Goal: Information Seeking & Learning: Learn about a topic

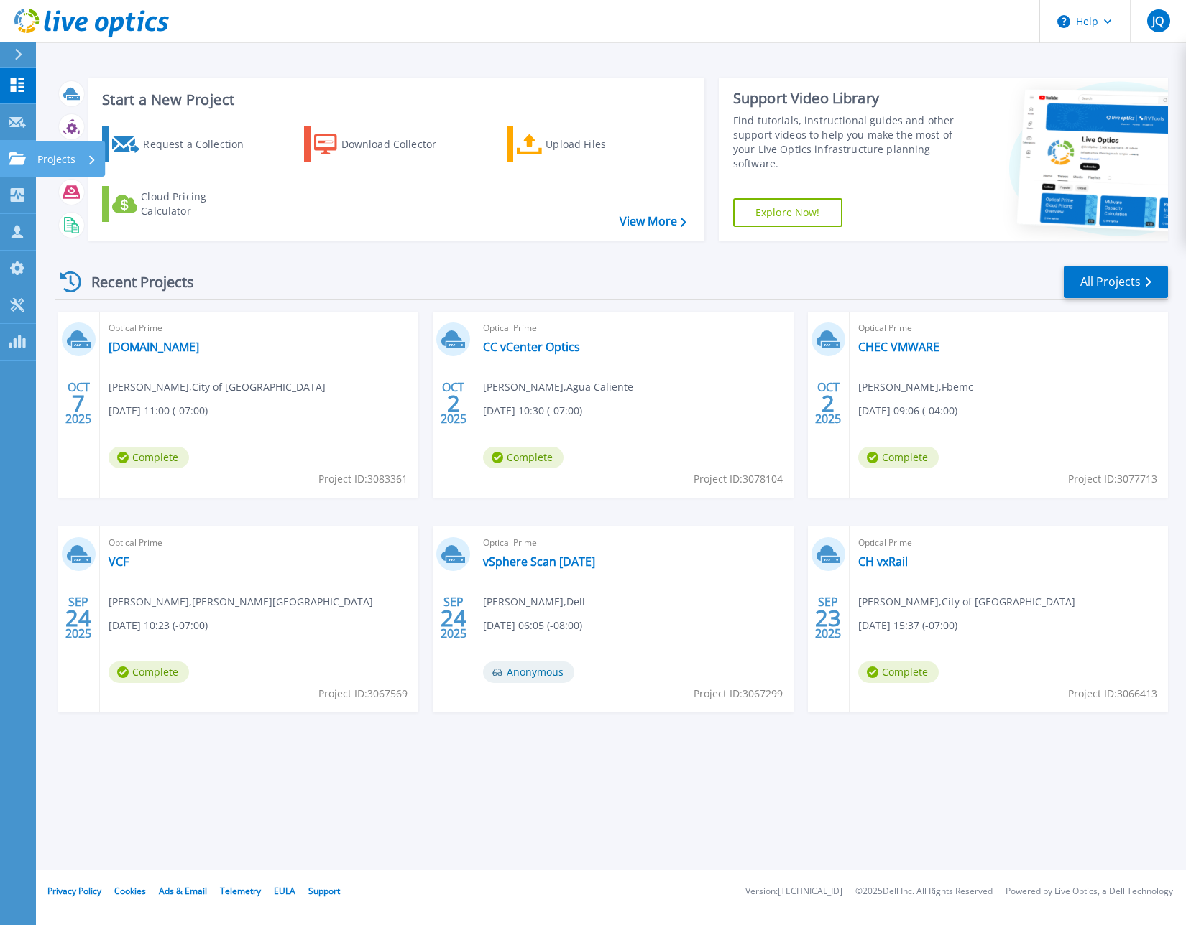
click at [22, 161] on icon at bounding box center [17, 158] width 17 height 12
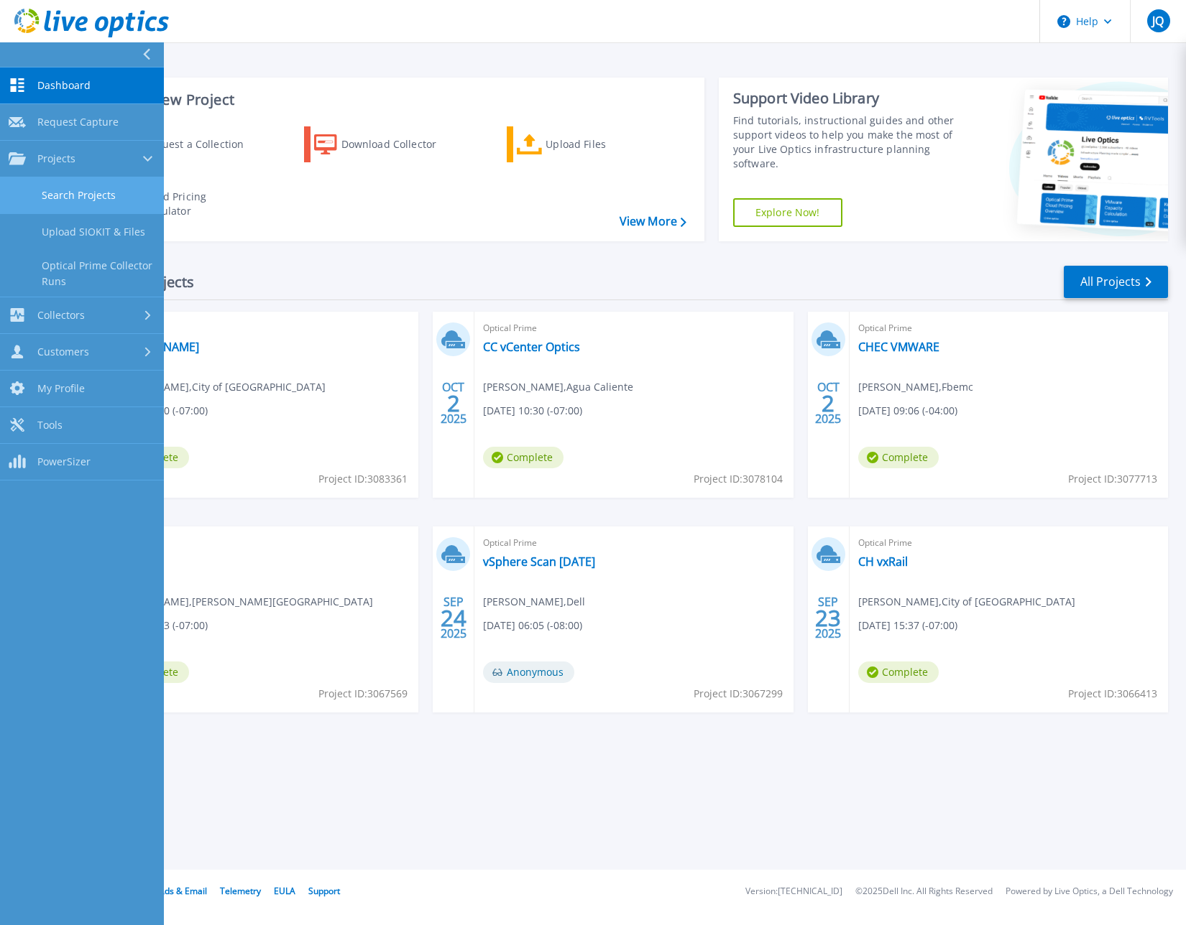
drag, startPoint x: 79, startPoint y: 192, endPoint x: 86, endPoint y: 194, distance: 7.5
click at [79, 192] on link "Search Projects" at bounding box center [82, 195] width 164 height 37
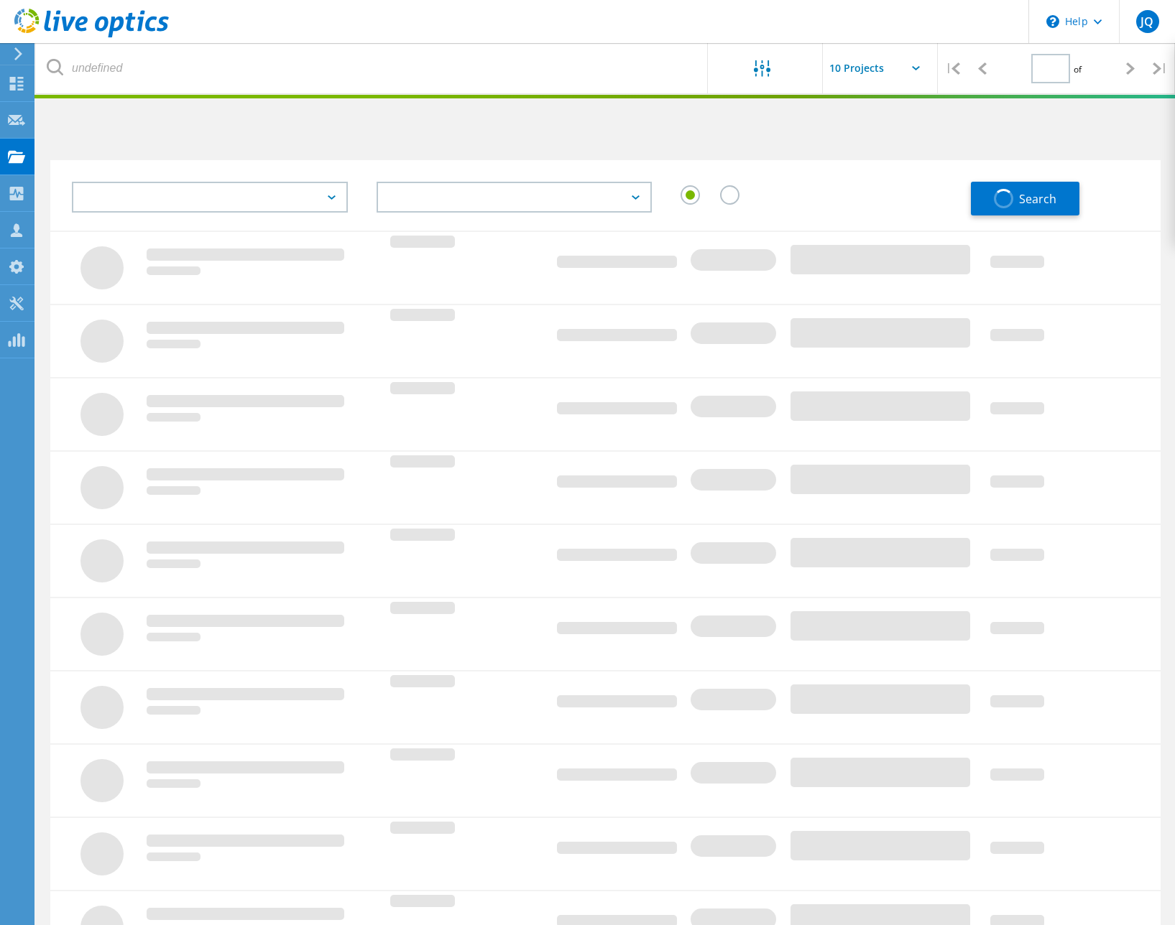
type input "1"
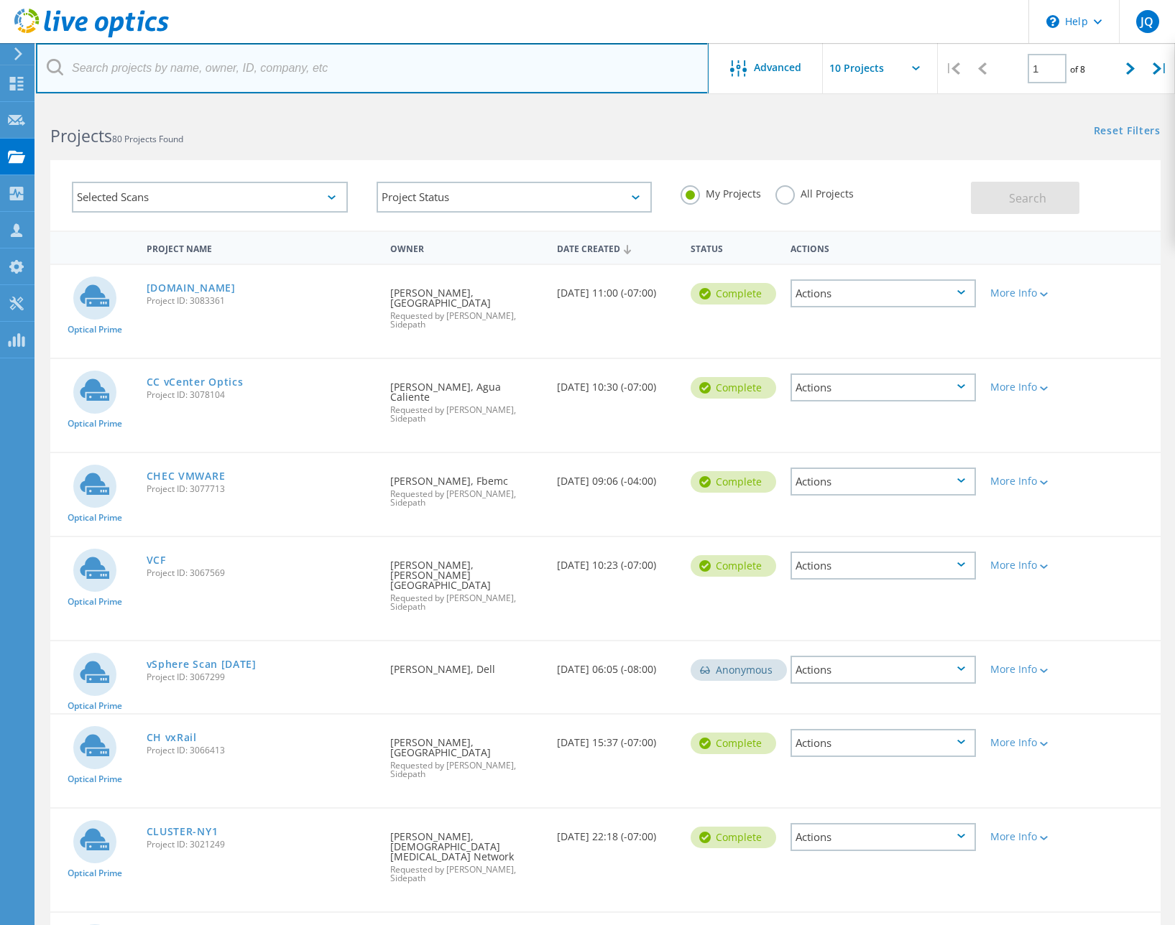
click at [239, 78] on input "text" at bounding box center [372, 68] width 673 height 50
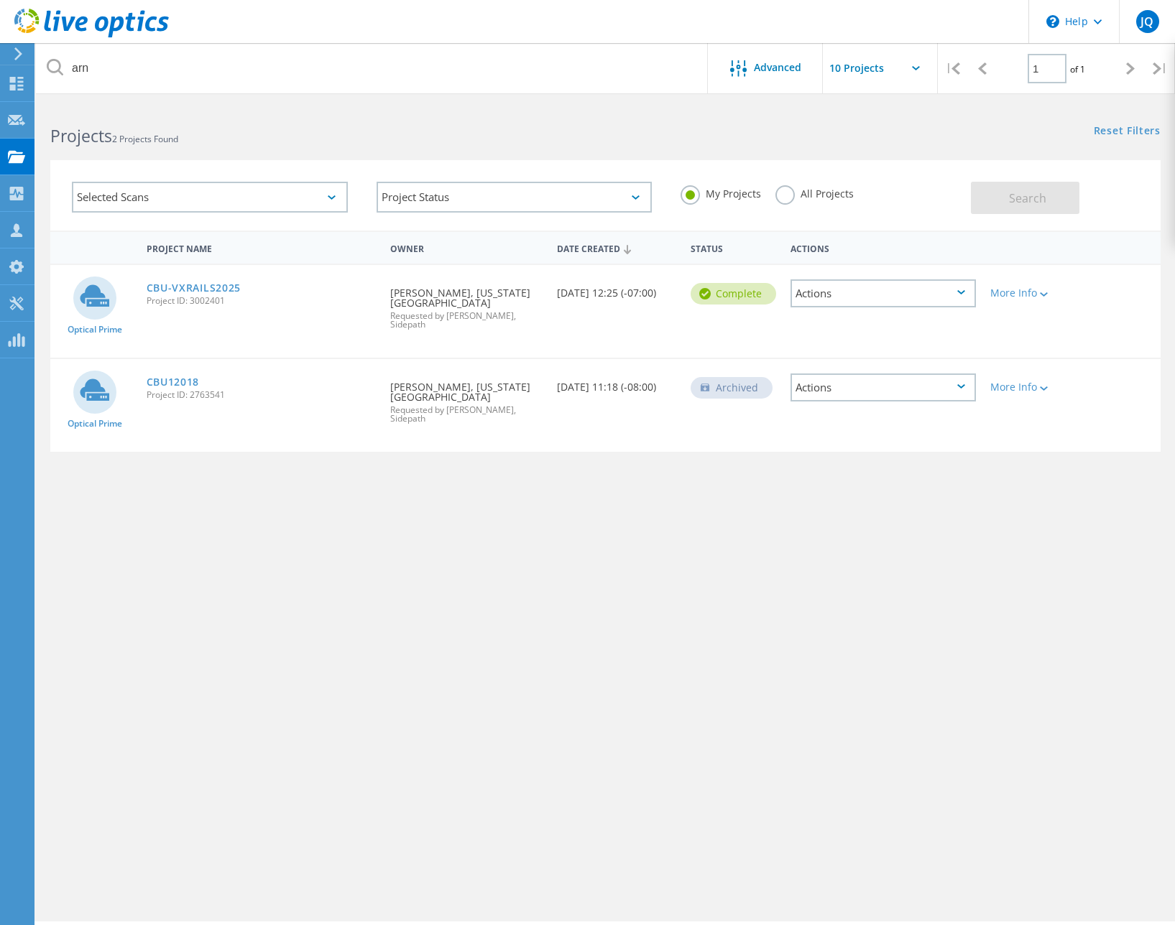
click at [787, 192] on label "All Projects" at bounding box center [814, 192] width 78 height 14
click at [0, 0] on input "All Projects" at bounding box center [0, 0] width 0 height 0
click at [988, 197] on button "Search" at bounding box center [1025, 198] width 108 height 32
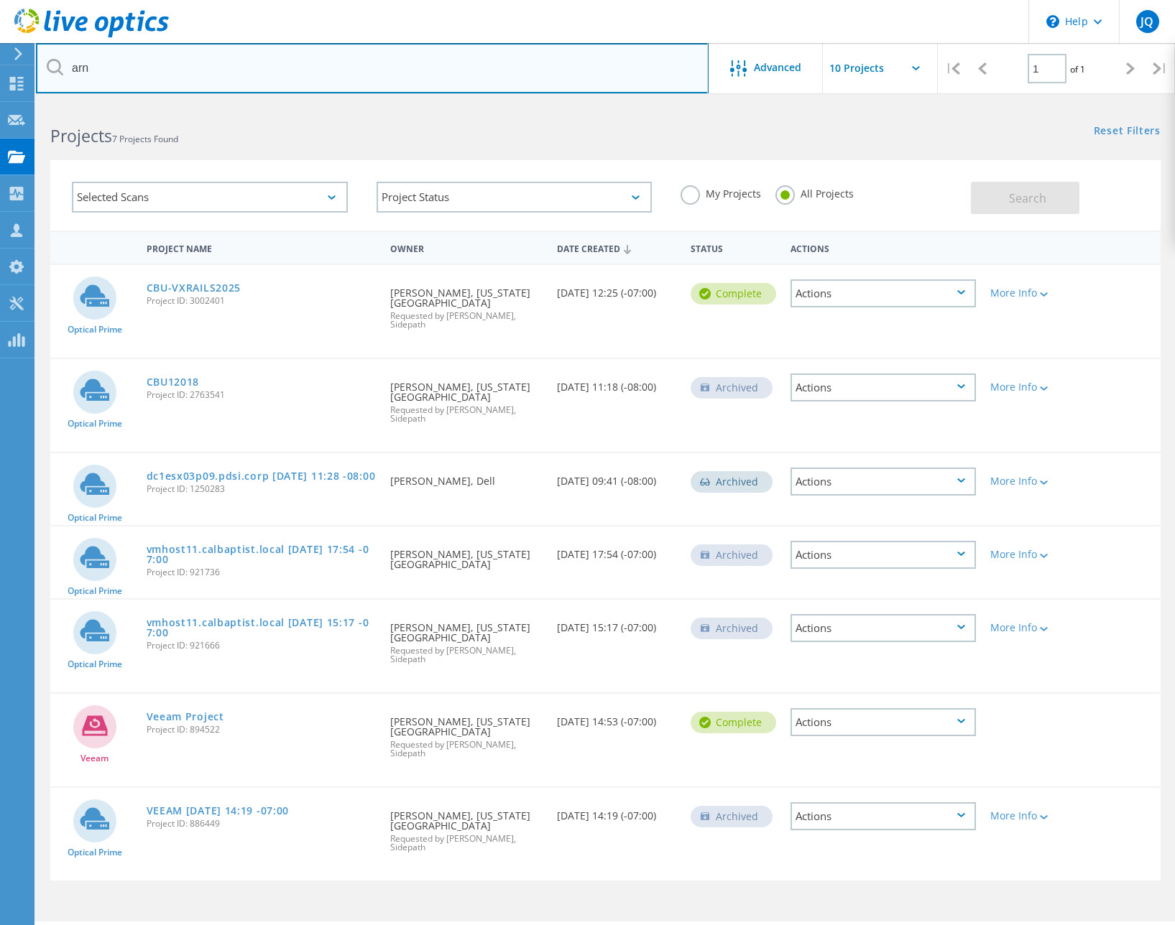
click at [157, 73] on input "arn" at bounding box center [372, 68] width 673 height 50
type input "america"
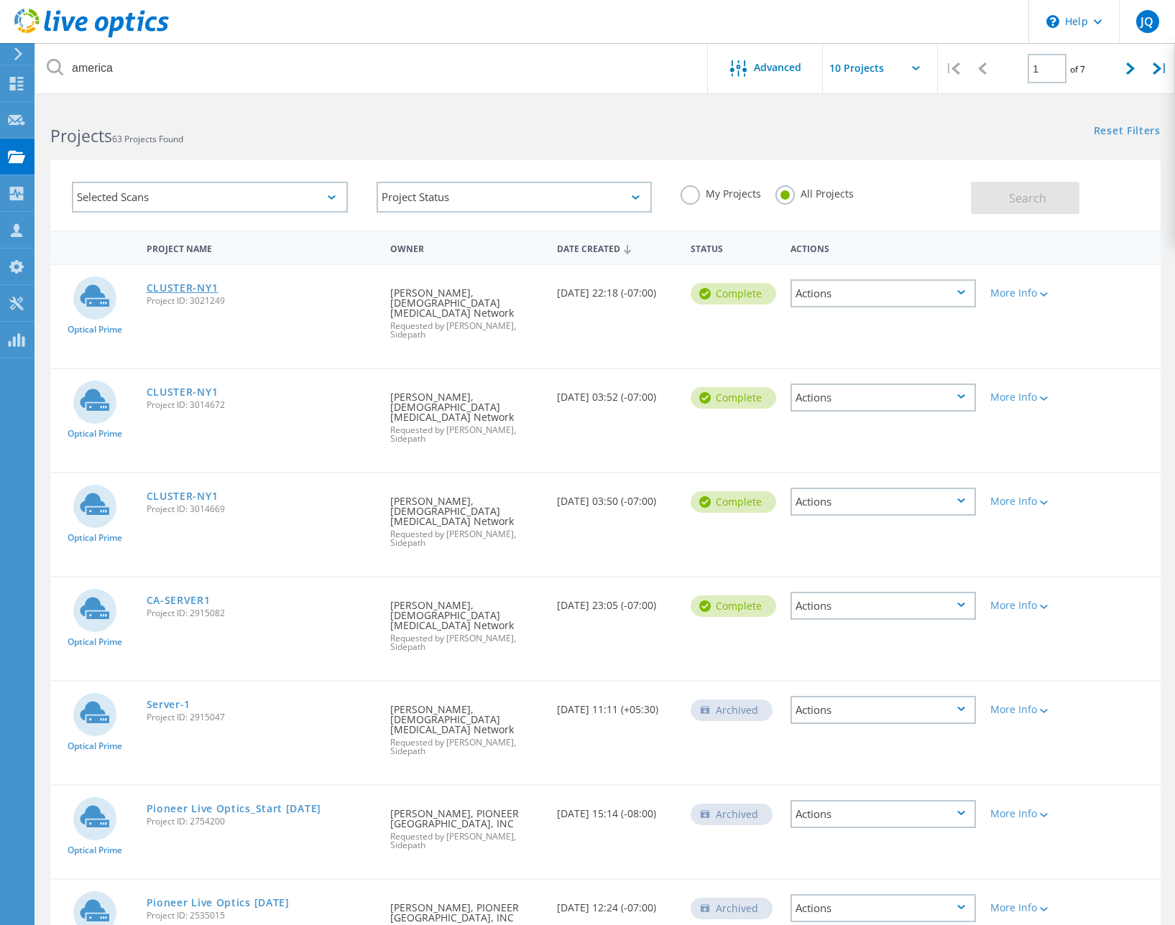
click at [177, 289] on link "CLUSTER-NY1" at bounding box center [183, 288] width 72 height 10
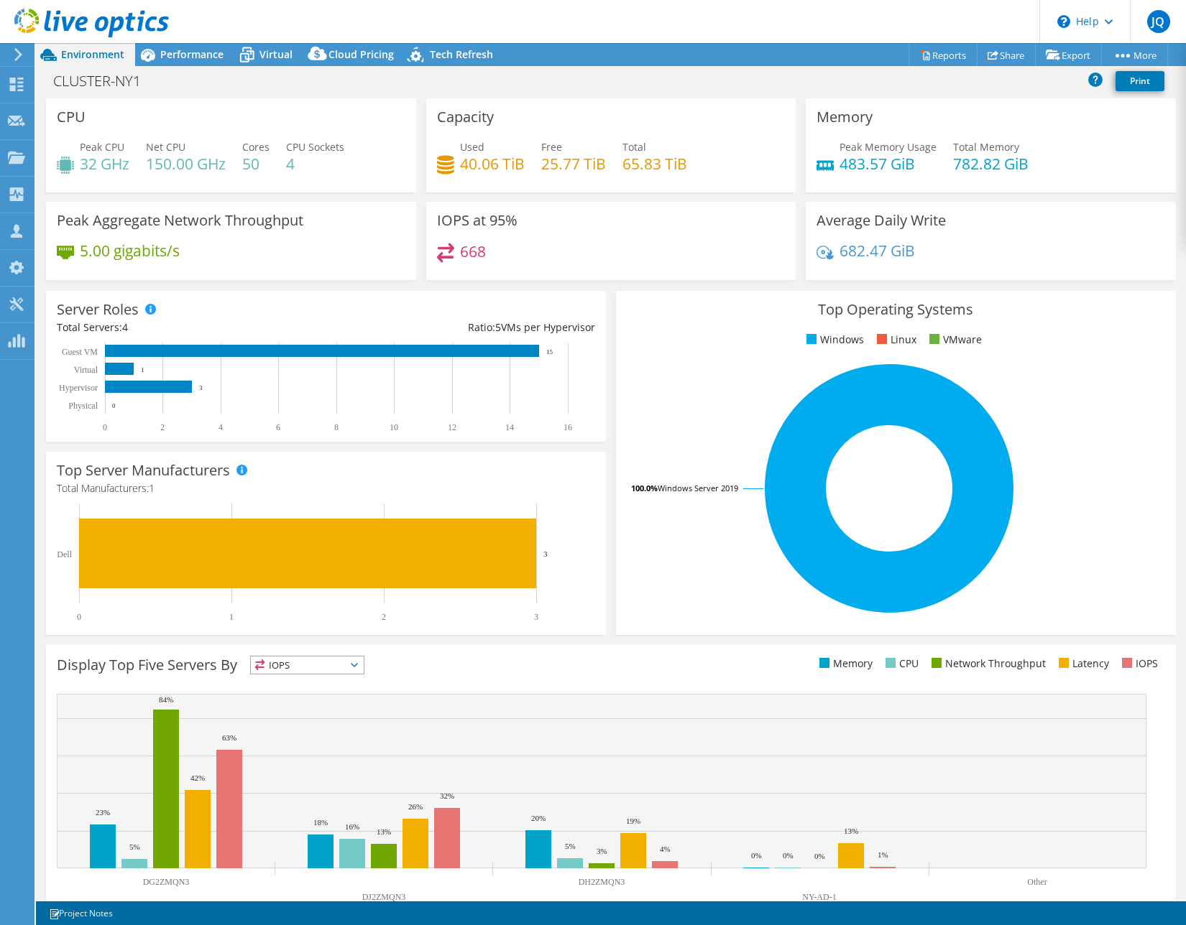
select select "USD"
click at [202, 55] on span "Performance" at bounding box center [191, 54] width 63 height 14
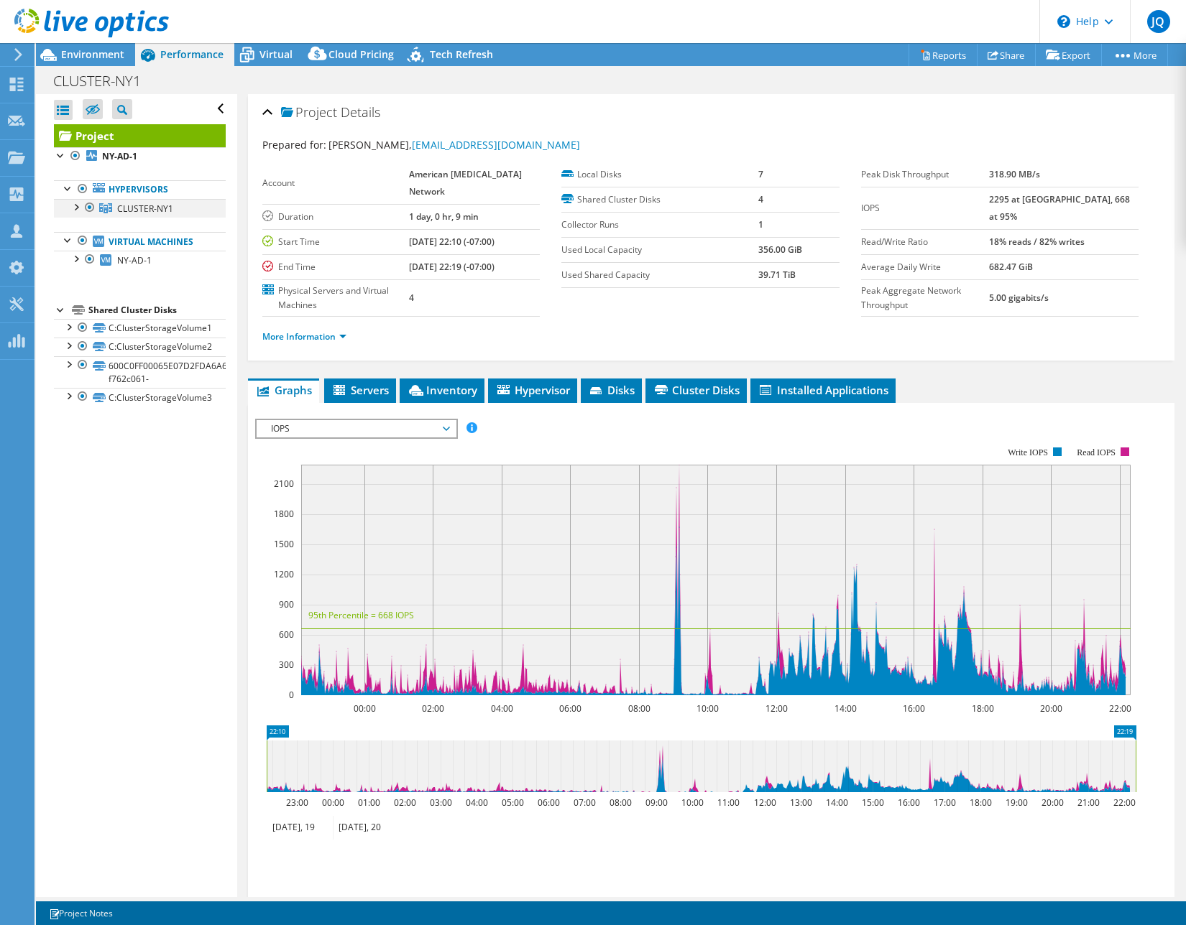
click at [73, 213] on div at bounding box center [75, 206] width 14 height 14
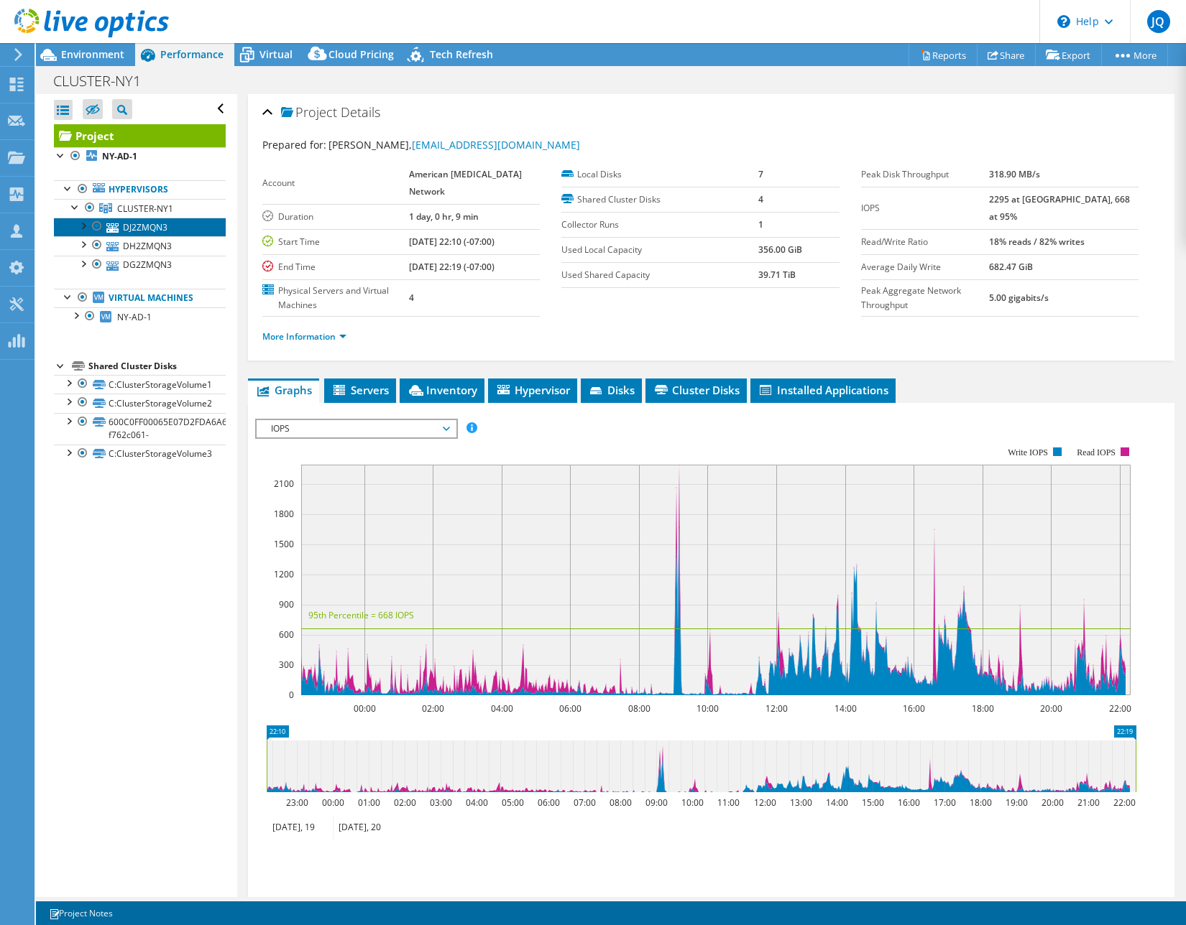
click at [142, 230] on link "DJ2ZMQN3" at bounding box center [140, 227] width 172 height 19
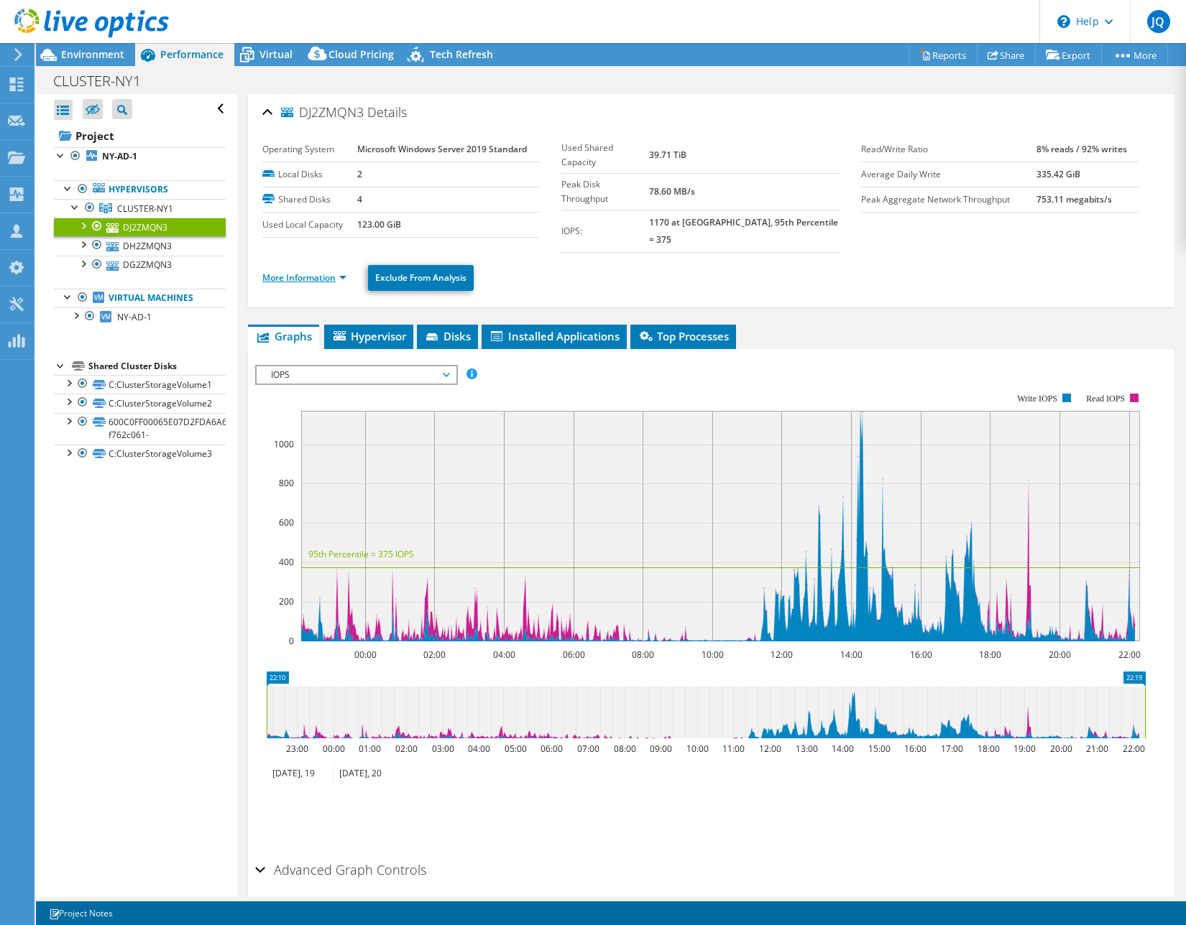
click at [298, 272] on link "More Information" at bounding box center [304, 278] width 84 height 12
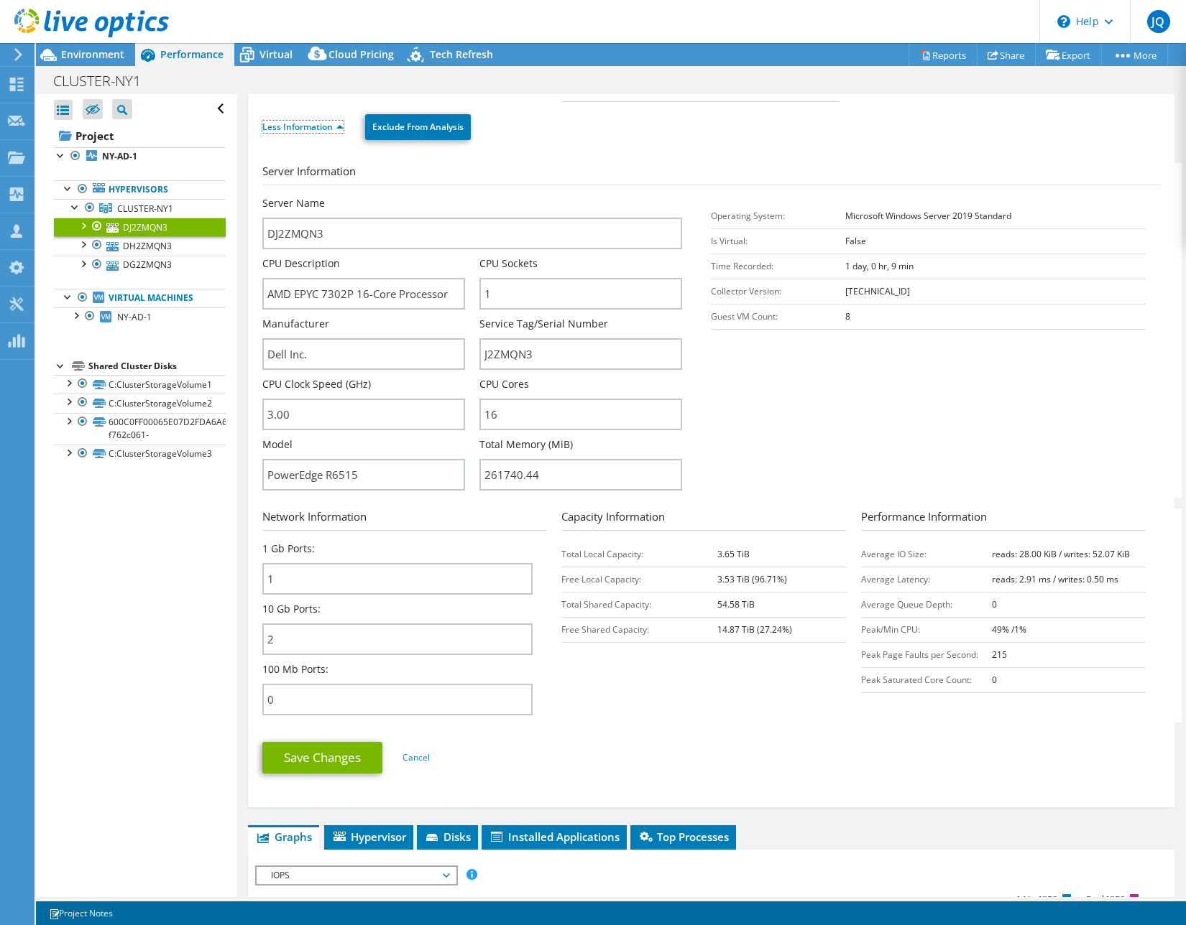
scroll to position [306, 0]
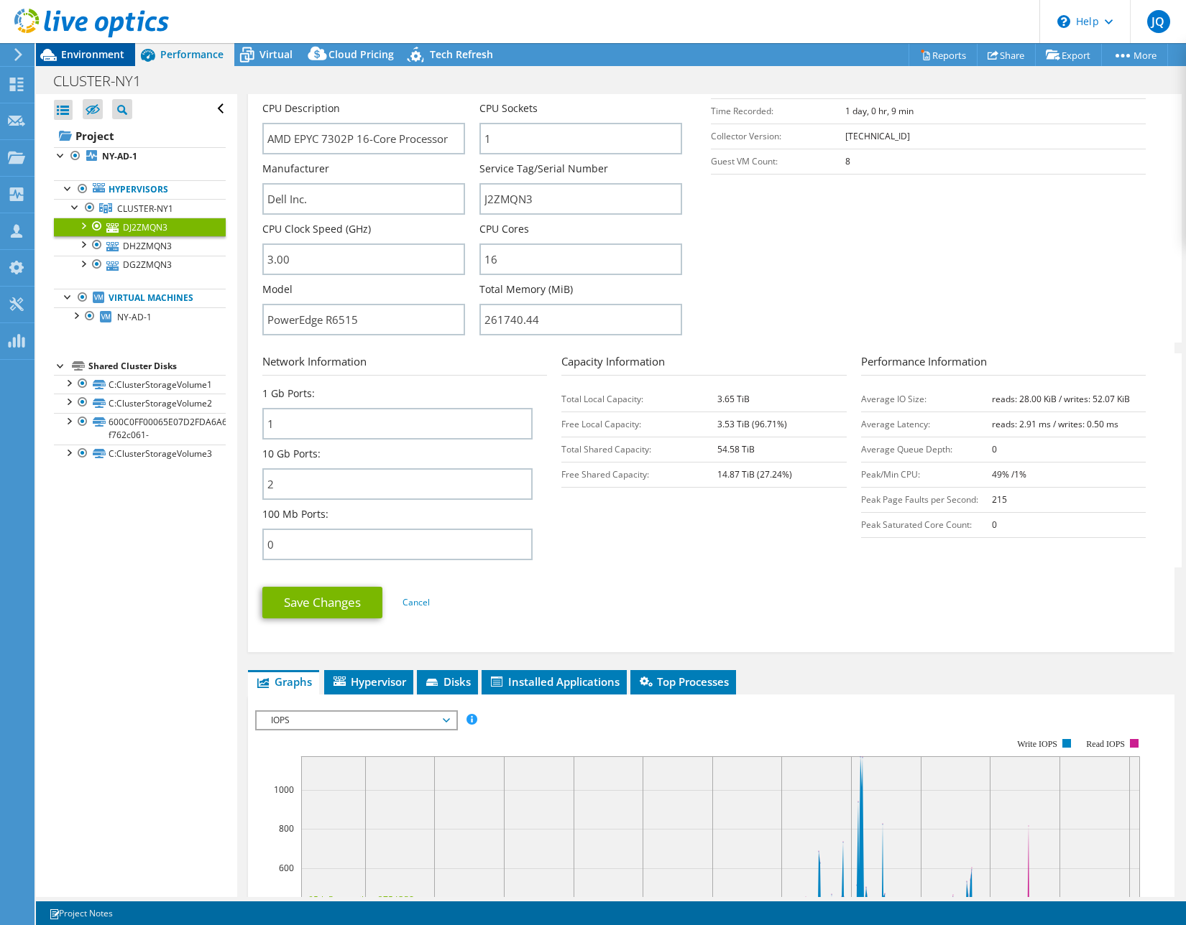
click at [89, 60] on span "Environment" at bounding box center [92, 54] width 63 height 14
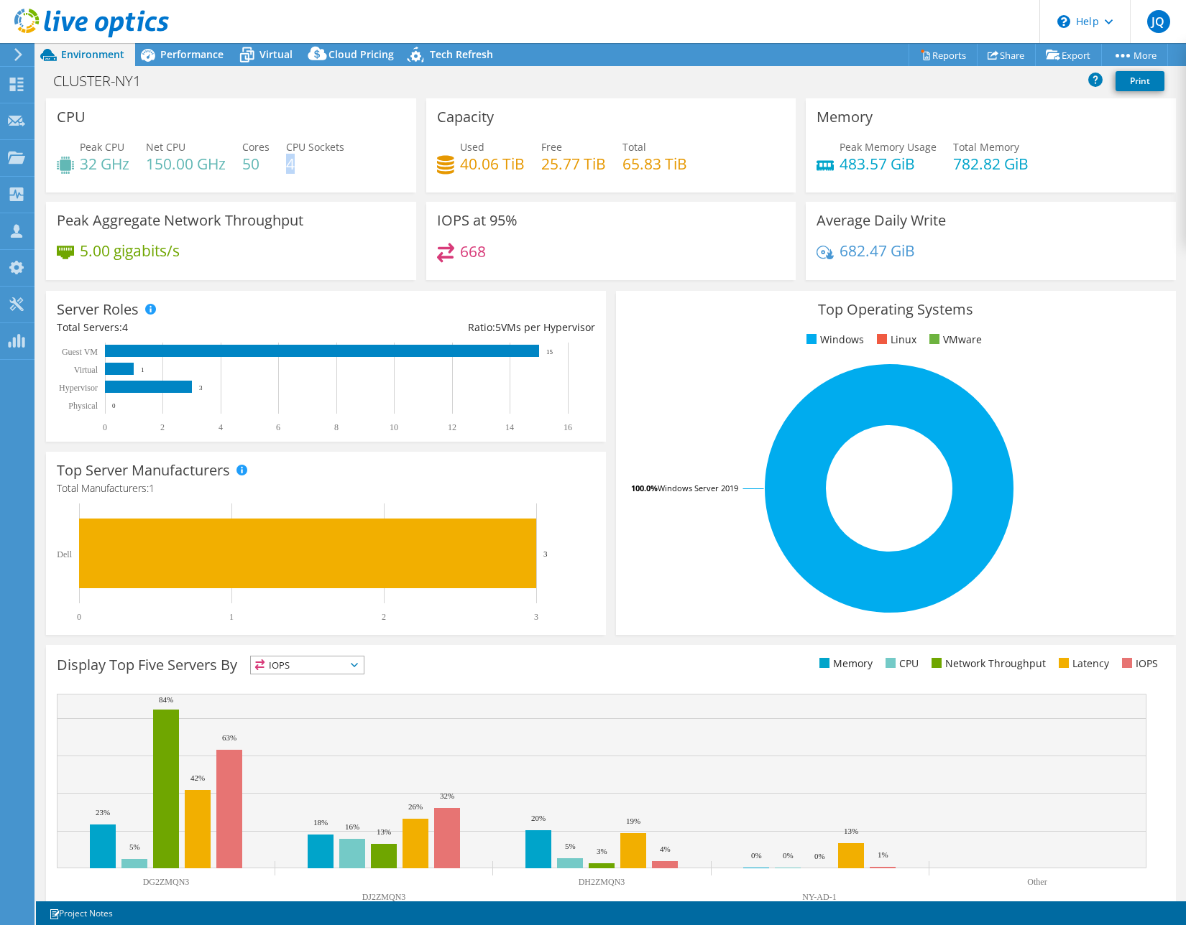
drag, startPoint x: 301, startPoint y: 163, endPoint x: 265, endPoint y: 163, distance: 35.9
click at [265, 163] on div "Peak CPU 32 GHz Net CPU 150.00 GHz Cores 50 CPU Sockets 4" at bounding box center [231, 162] width 348 height 47
click at [340, 179] on div "Peak CPU 32 GHz Net CPU 150.00 GHz Cores 50 CPU Sockets 4" at bounding box center [231, 162] width 348 height 47
click at [186, 52] on span "Performance" at bounding box center [191, 54] width 63 height 14
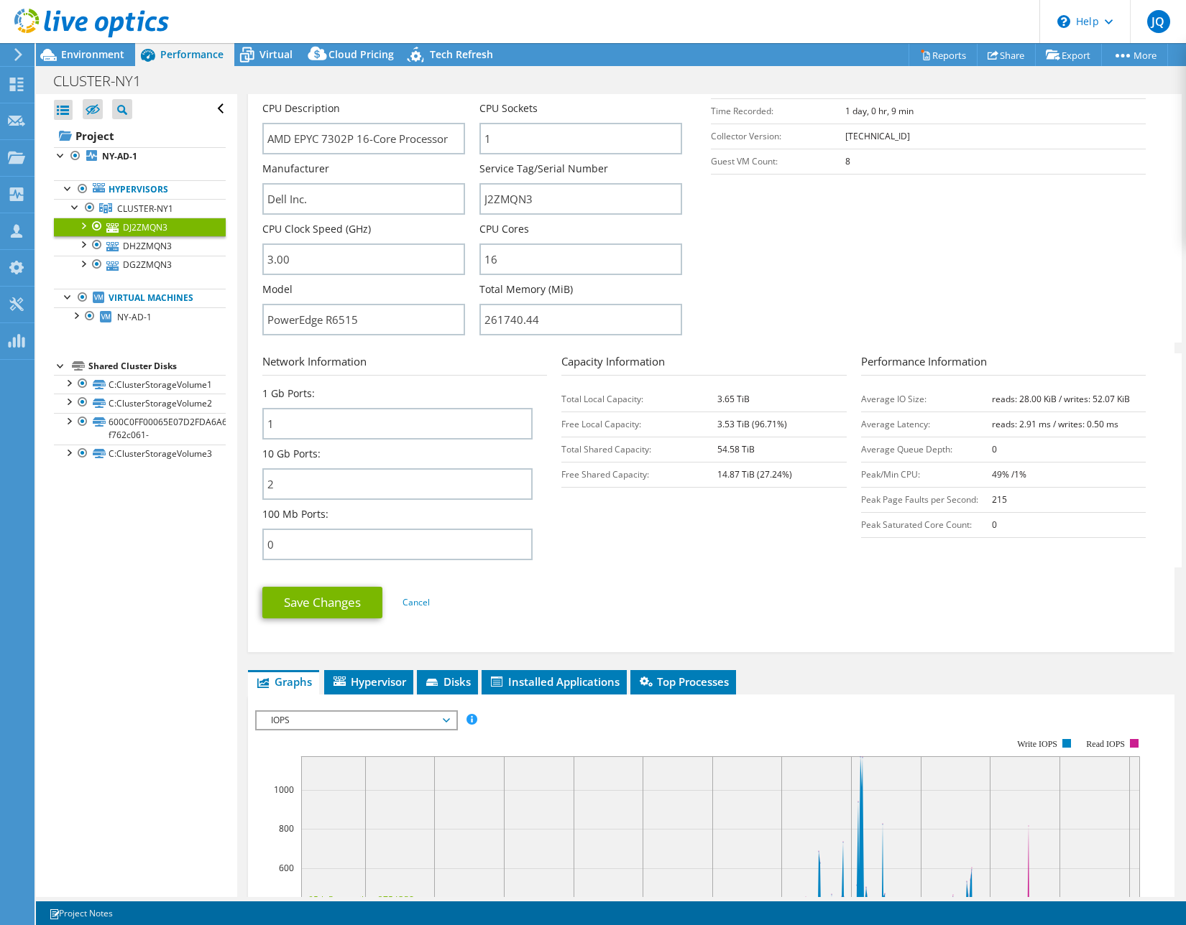
scroll to position [0, 0]
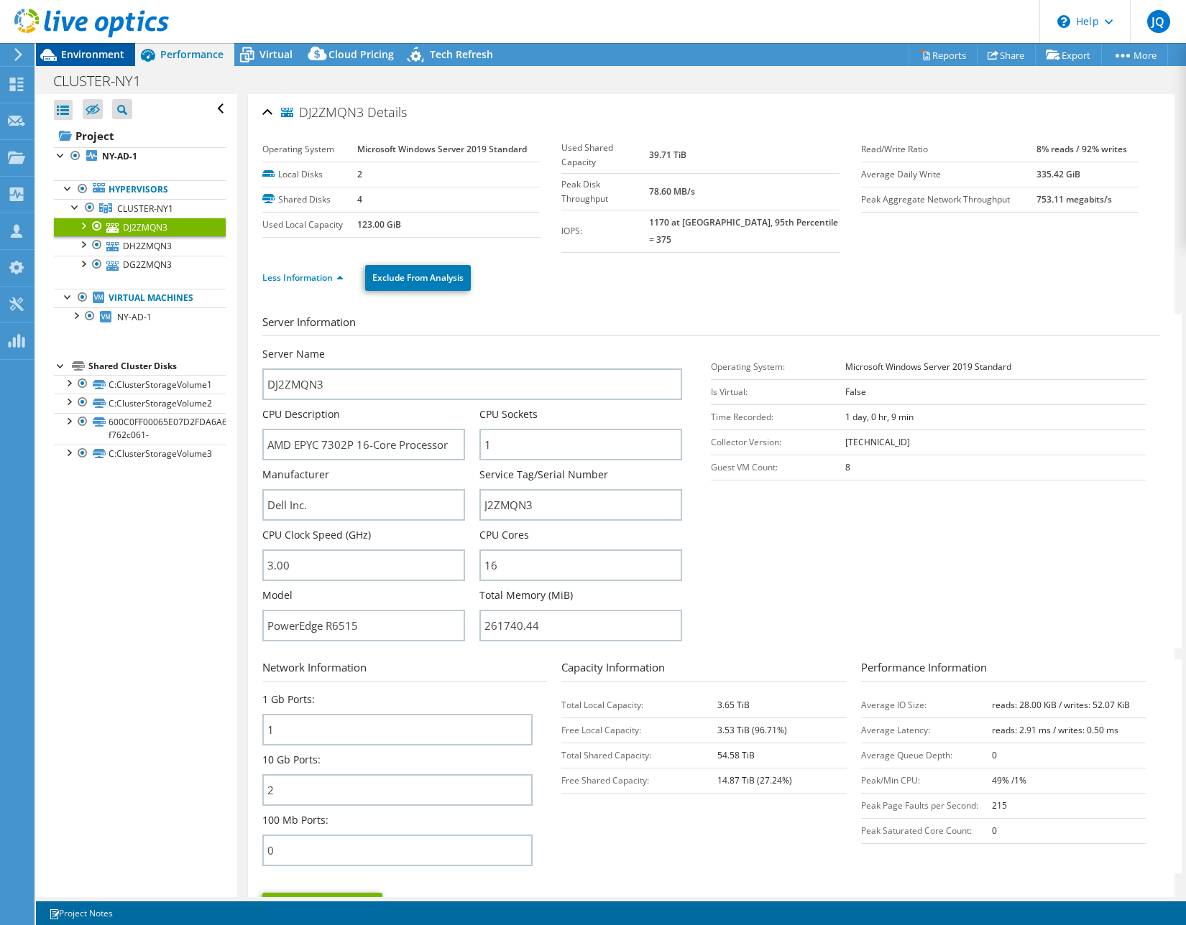
click at [103, 58] on span "Environment" at bounding box center [92, 54] width 63 height 14
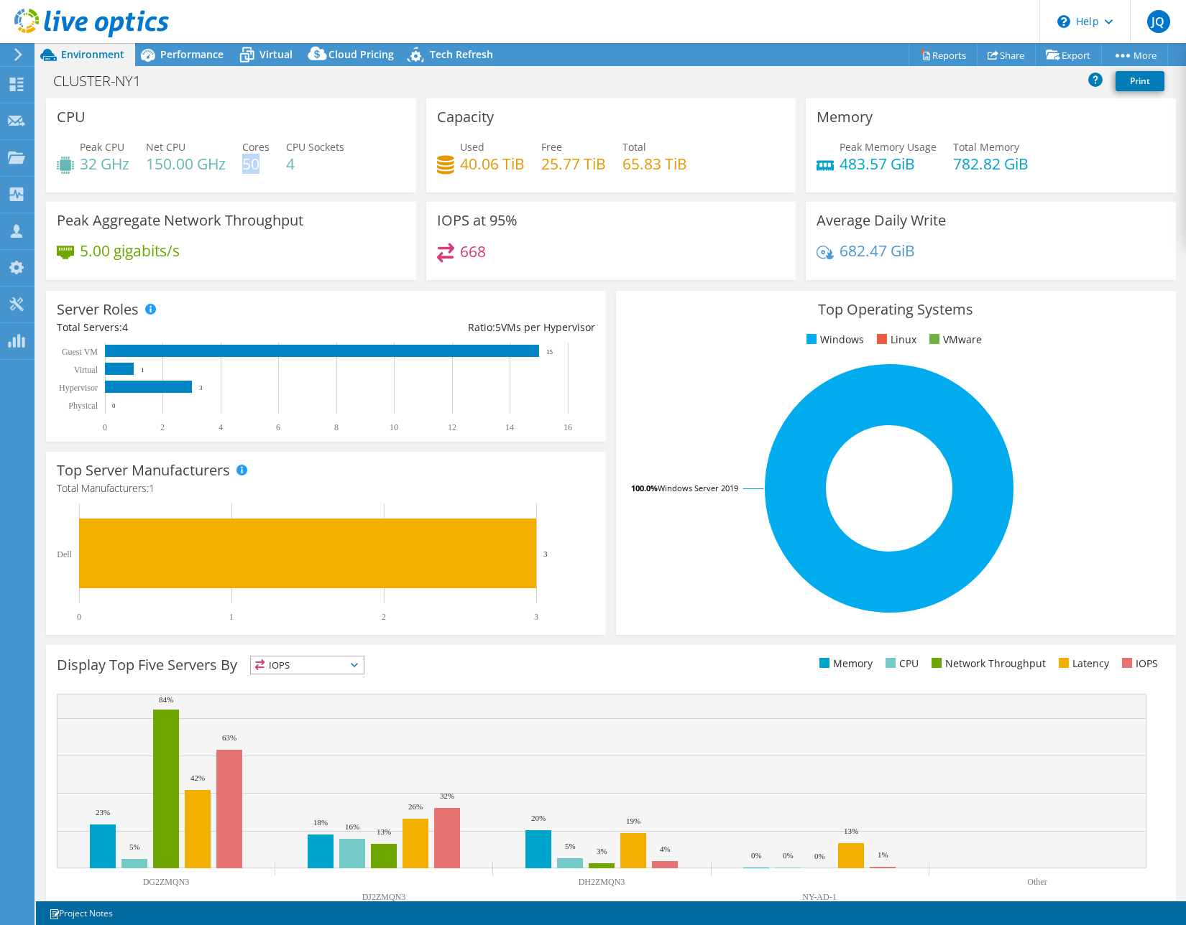
drag, startPoint x: 244, startPoint y: 168, endPoint x: 260, endPoint y: 167, distance: 16.5
click at [260, 167] on h4 "50" at bounding box center [255, 164] width 27 height 16
click at [188, 57] on span "Performance" at bounding box center [191, 54] width 63 height 14
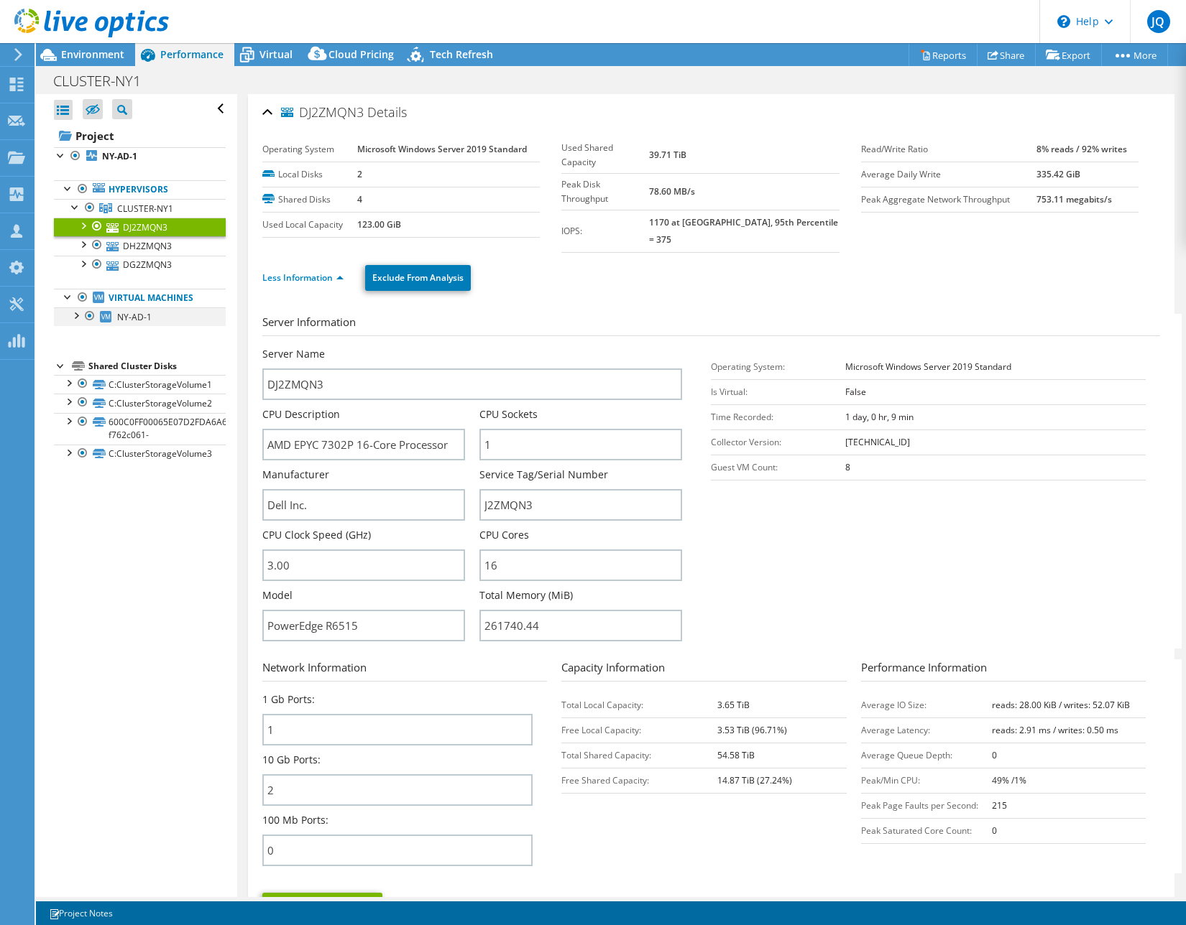
click at [88, 317] on div at bounding box center [90, 316] width 14 height 17
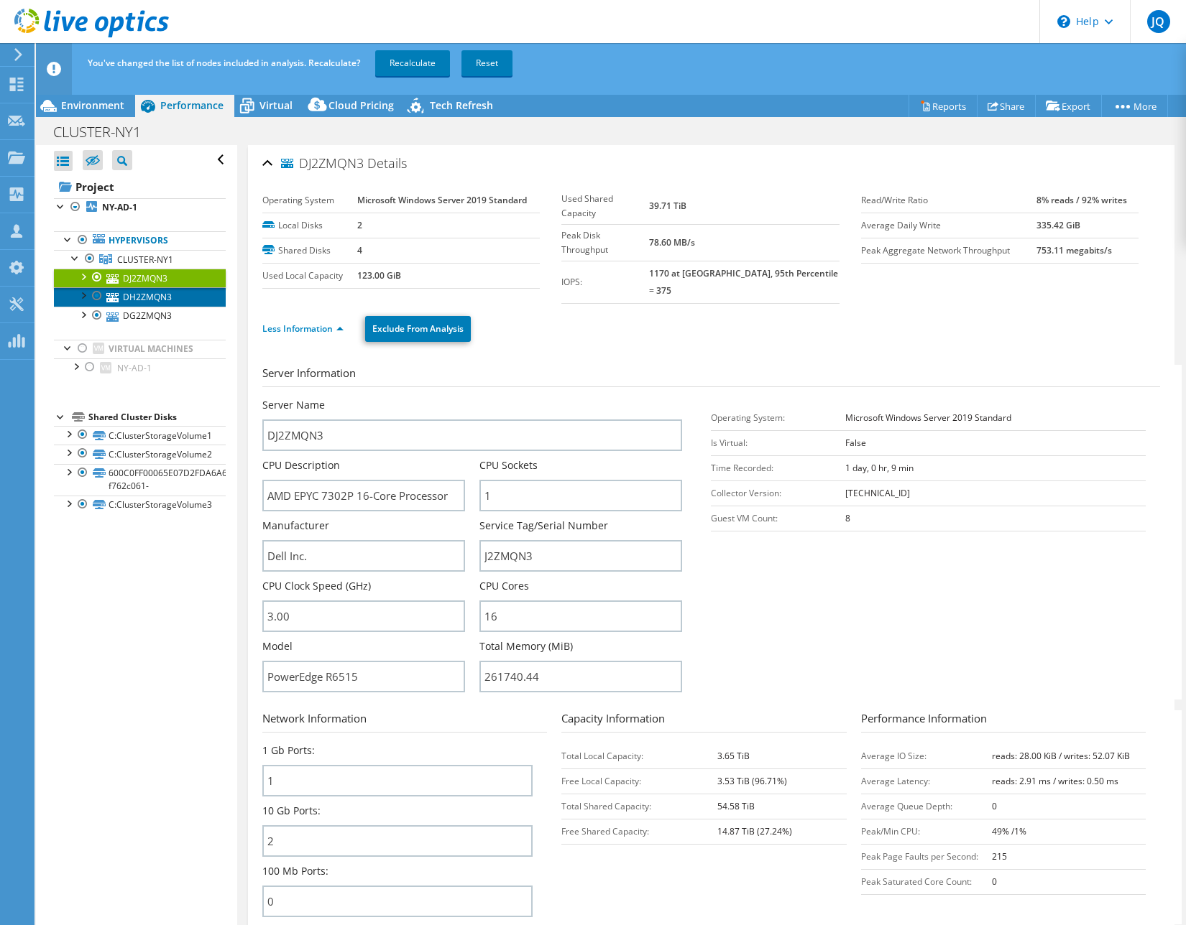
click at [132, 300] on link "DH2ZMQN3" at bounding box center [140, 296] width 172 height 19
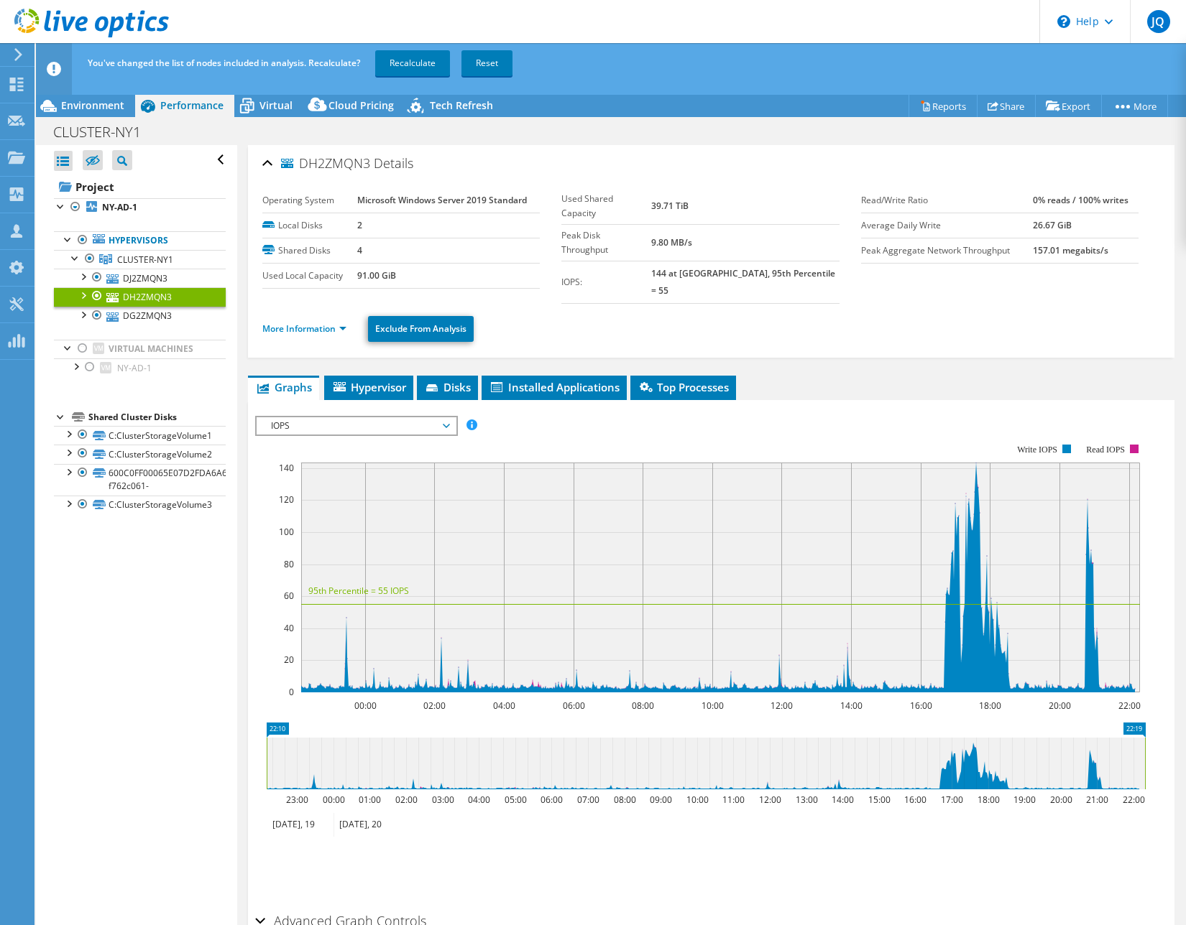
click at [272, 322] on ul "More Information Exclude From Analysis" at bounding box center [710, 327] width 897 height 29
click at [277, 323] on link "More Information" at bounding box center [304, 329] width 84 height 12
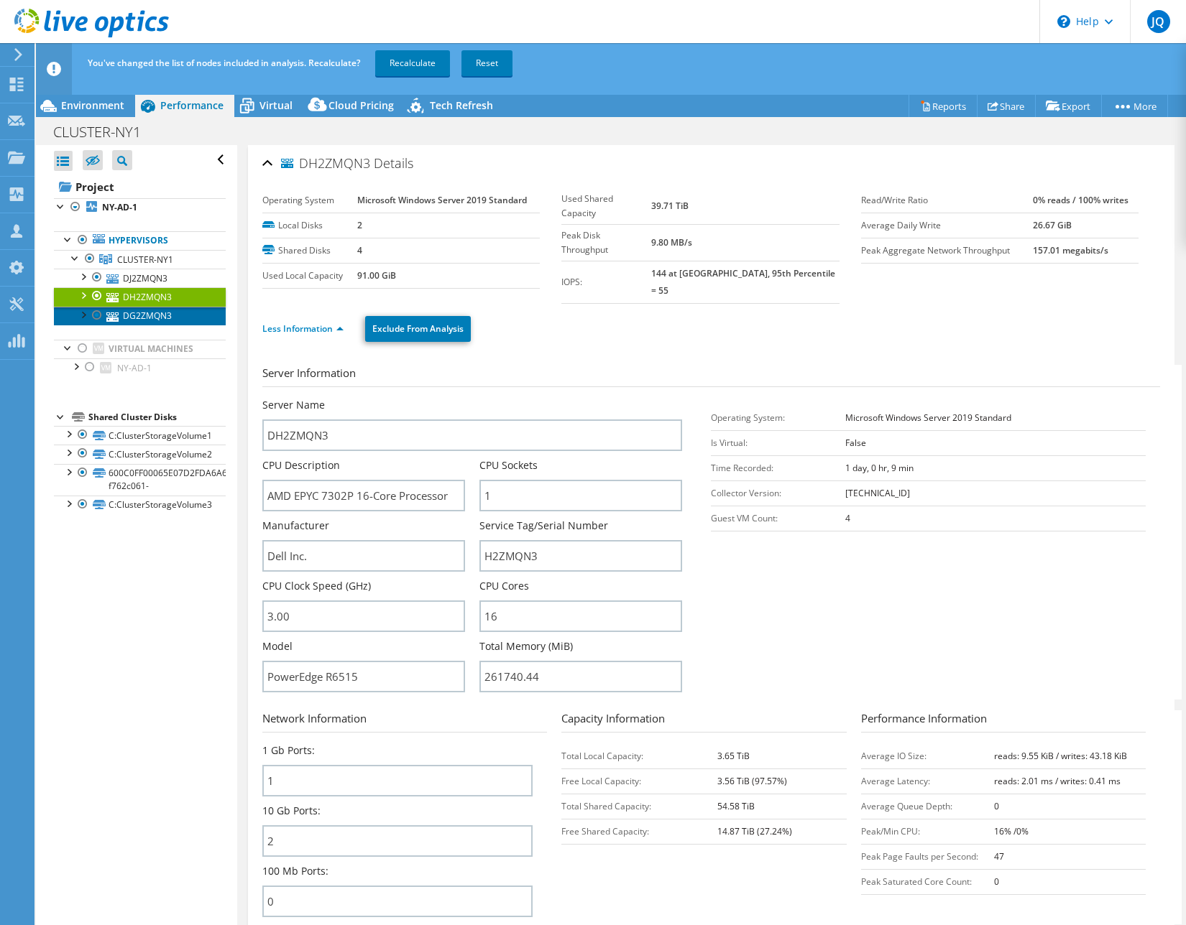
click at [141, 318] on link "DG2ZMQN3" at bounding box center [140, 316] width 172 height 19
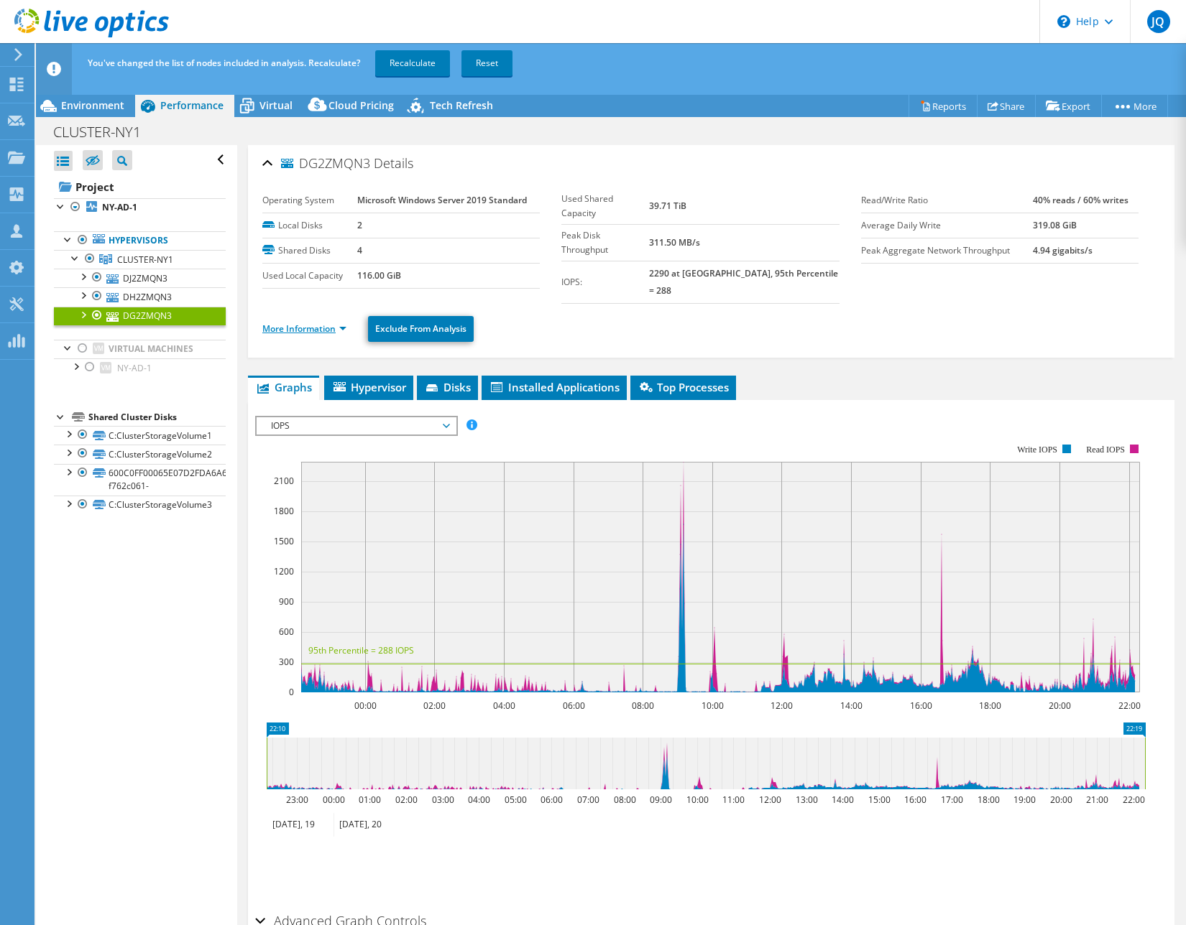
click at [300, 323] on link "More Information" at bounding box center [304, 329] width 84 height 12
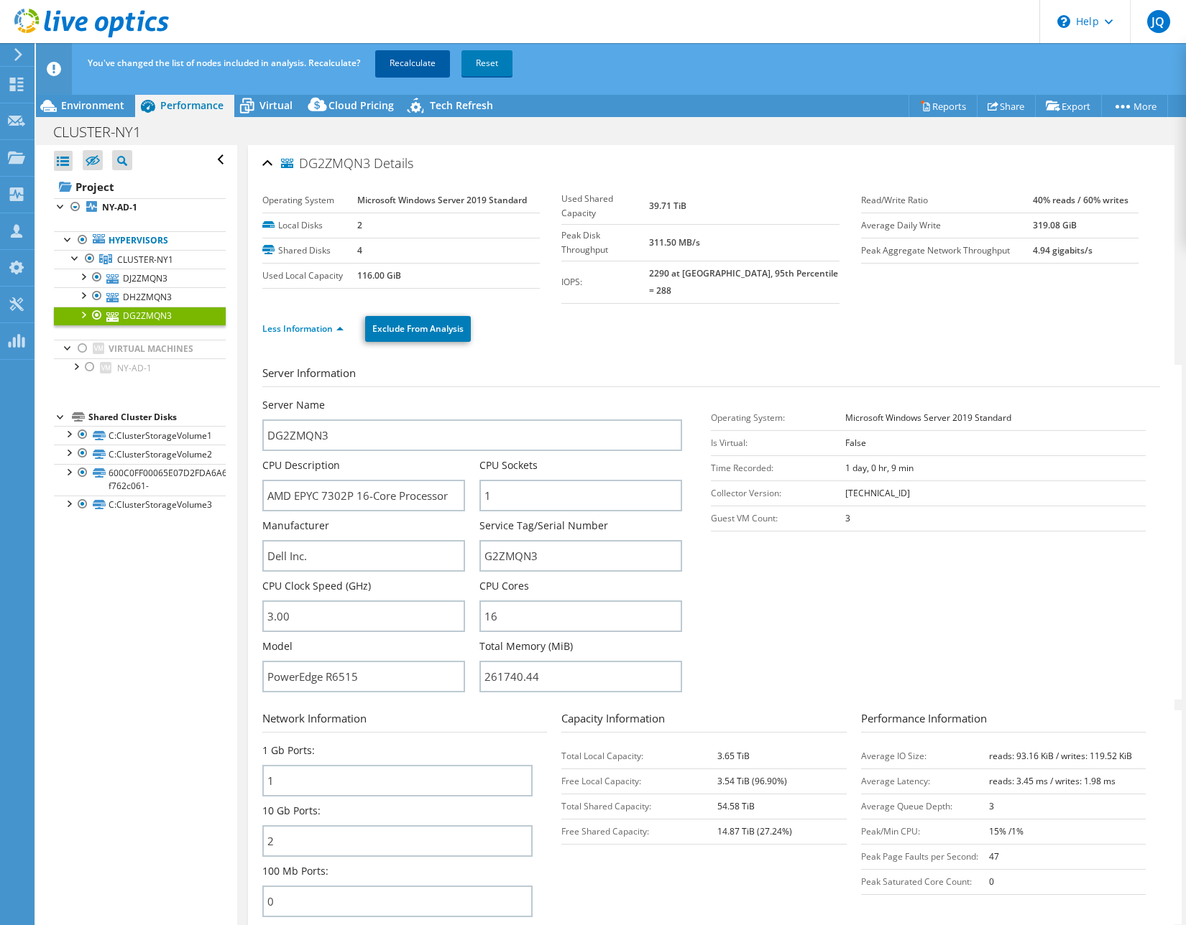
click at [407, 62] on link "Recalculate" at bounding box center [412, 63] width 75 height 26
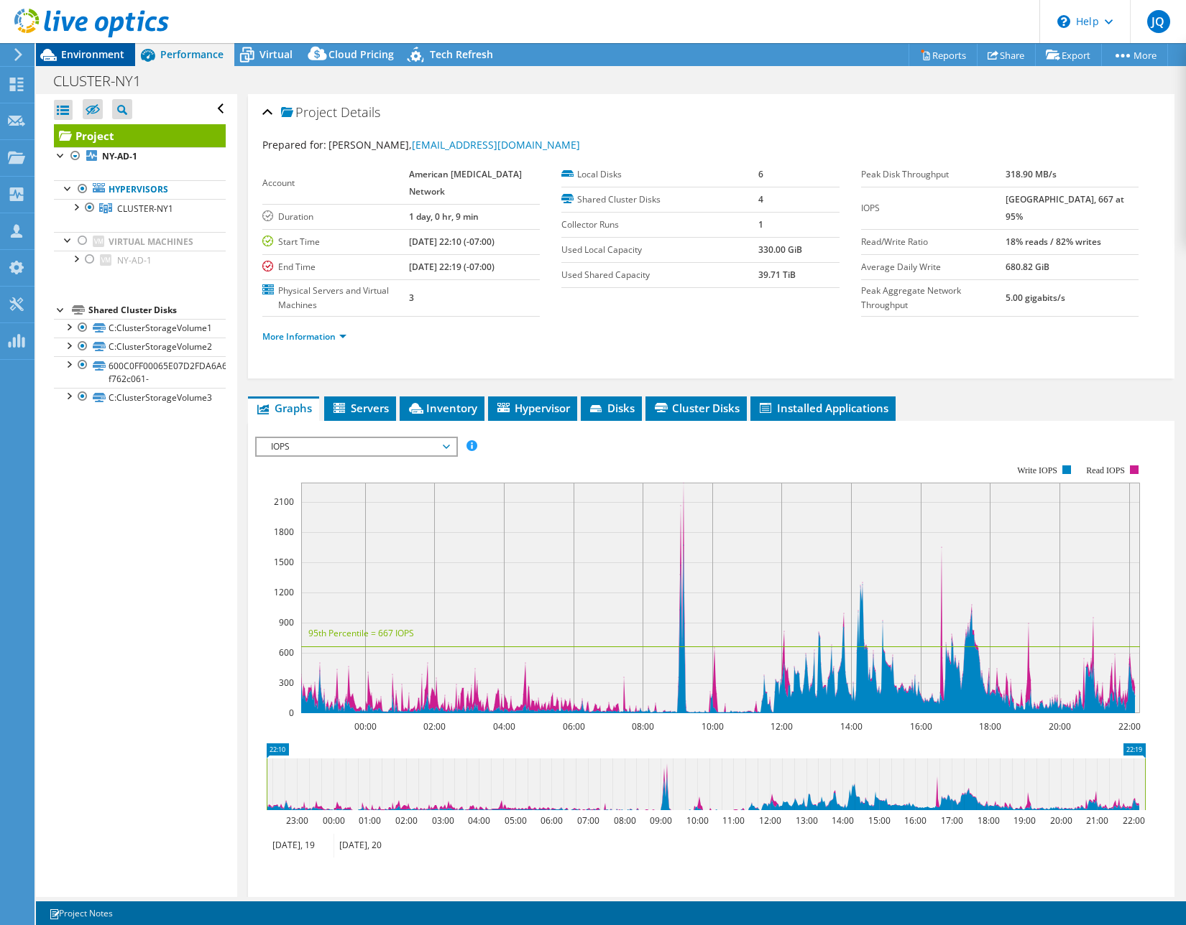
click at [92, 50] on span "Environment" at bounding box center [92, 54] width 63 height 14
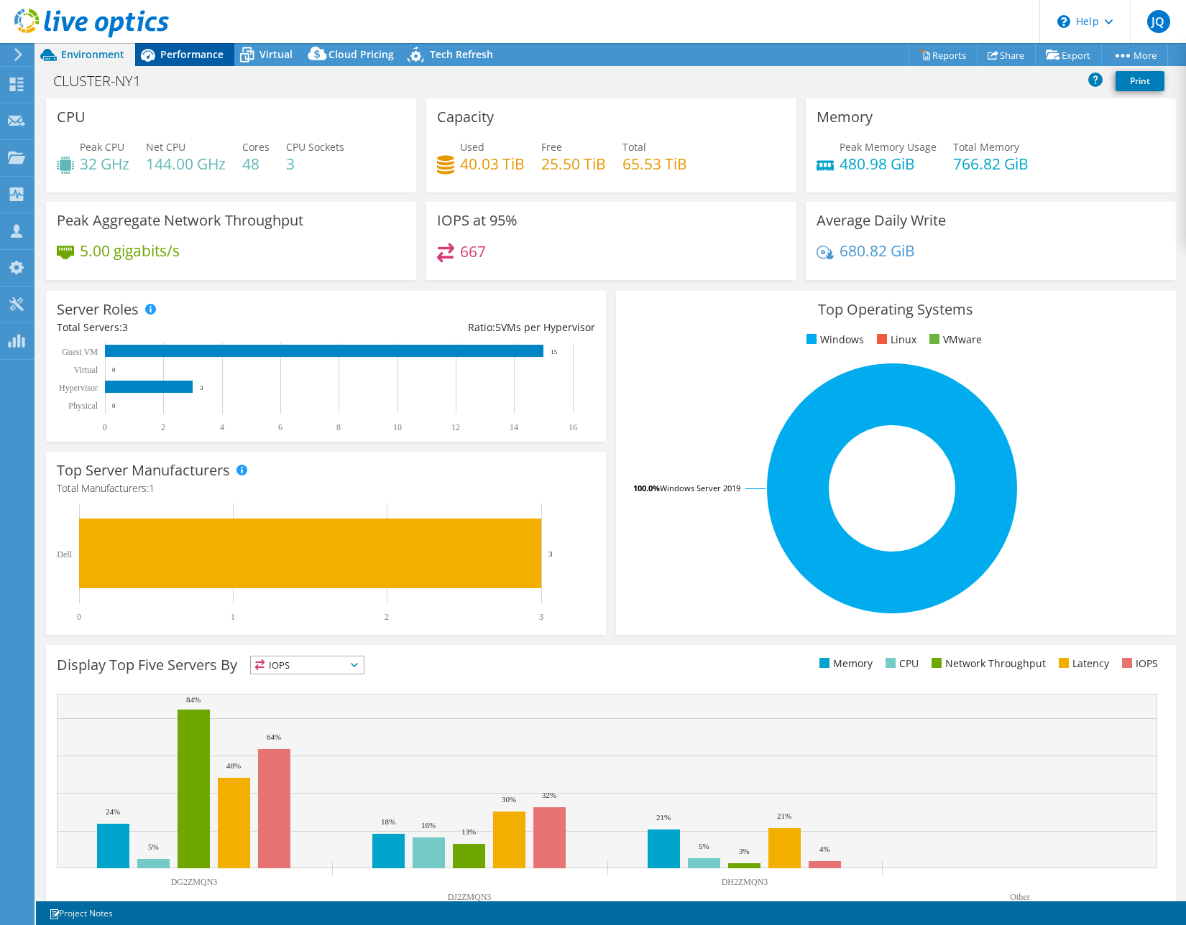
click at [183, 57] on span "Performance" at bounding box center [191, 54] width 63 height 14
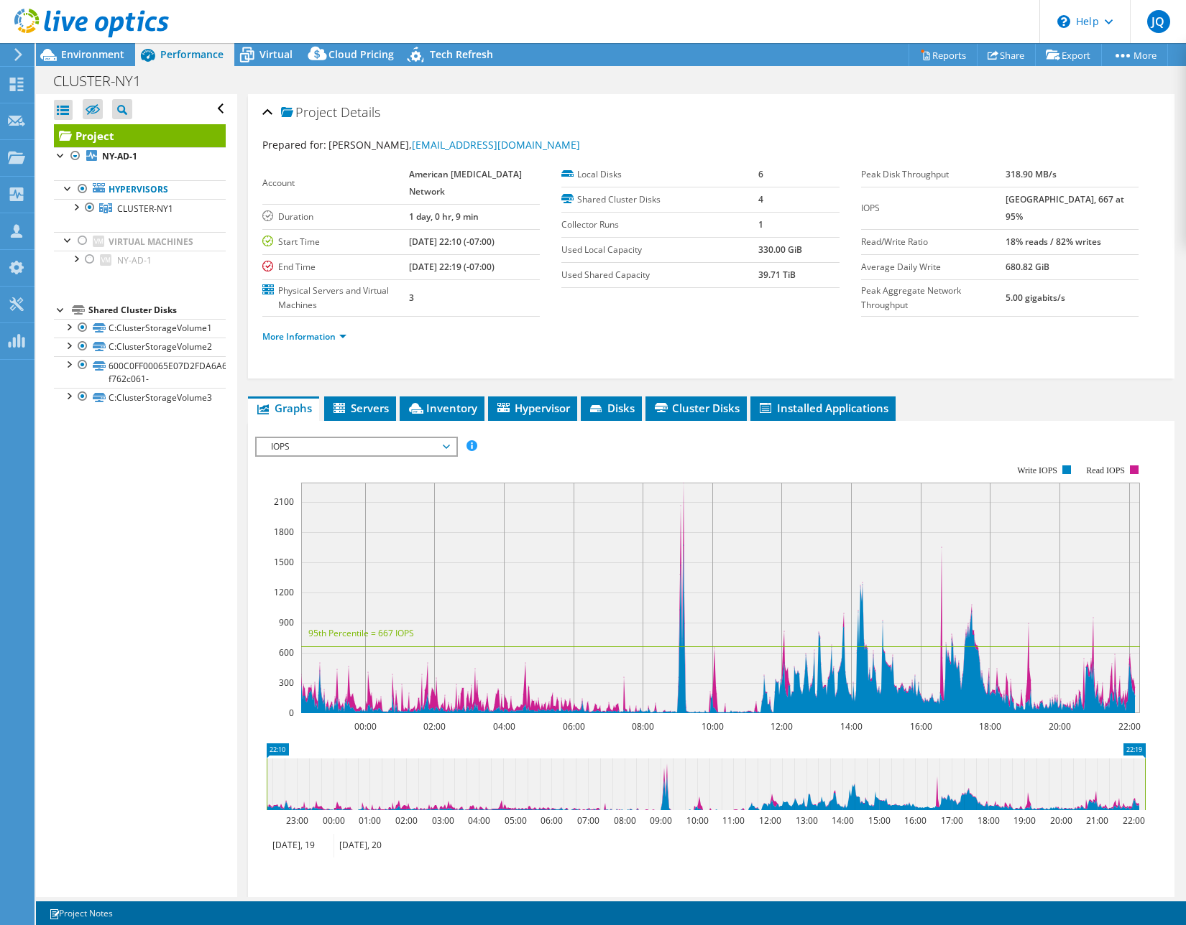
click at [322, 443] on span "IOPS" at bounding box center [356, 446] width 185 height 17
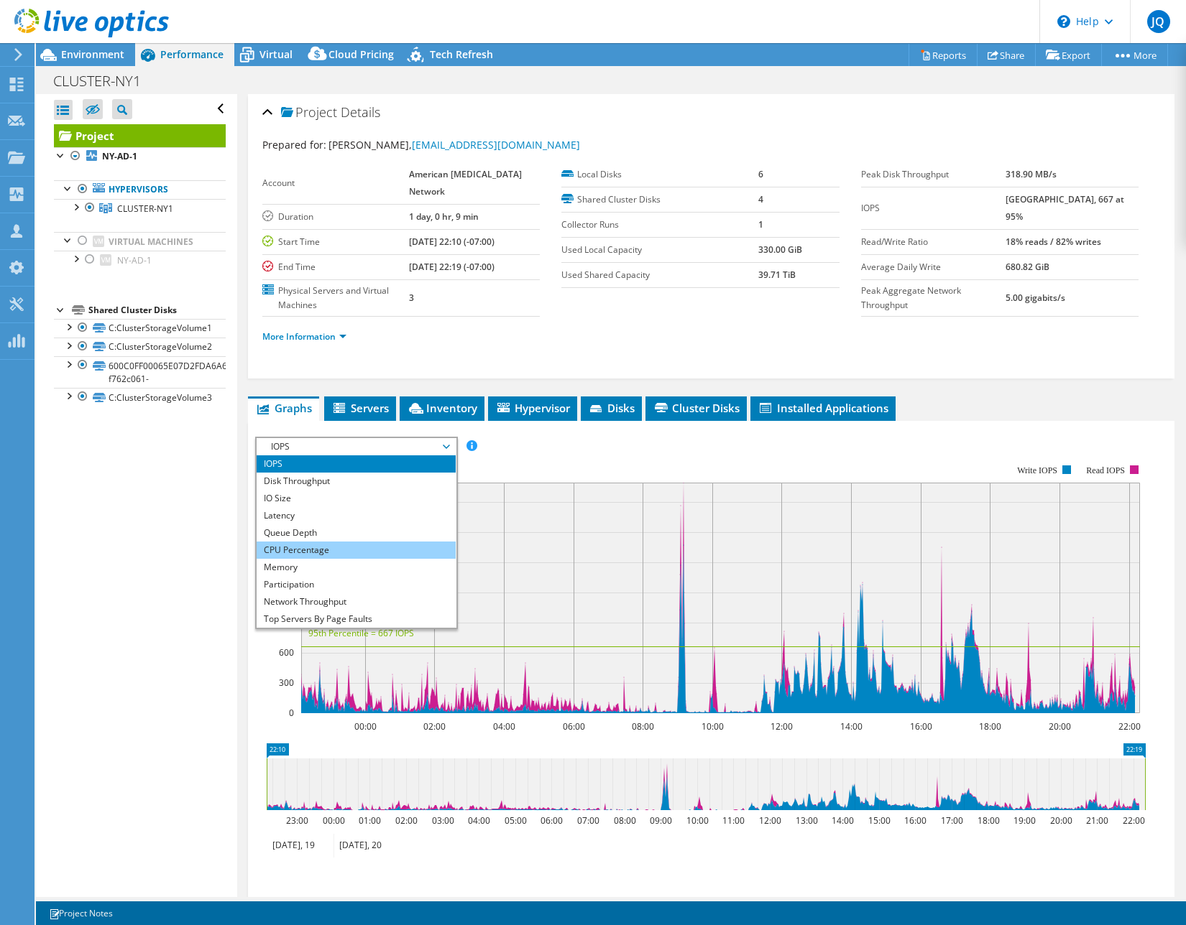
click at [310, 547] on li "CPU Percentage" at bounding box center [356, 550] width 199 height 17
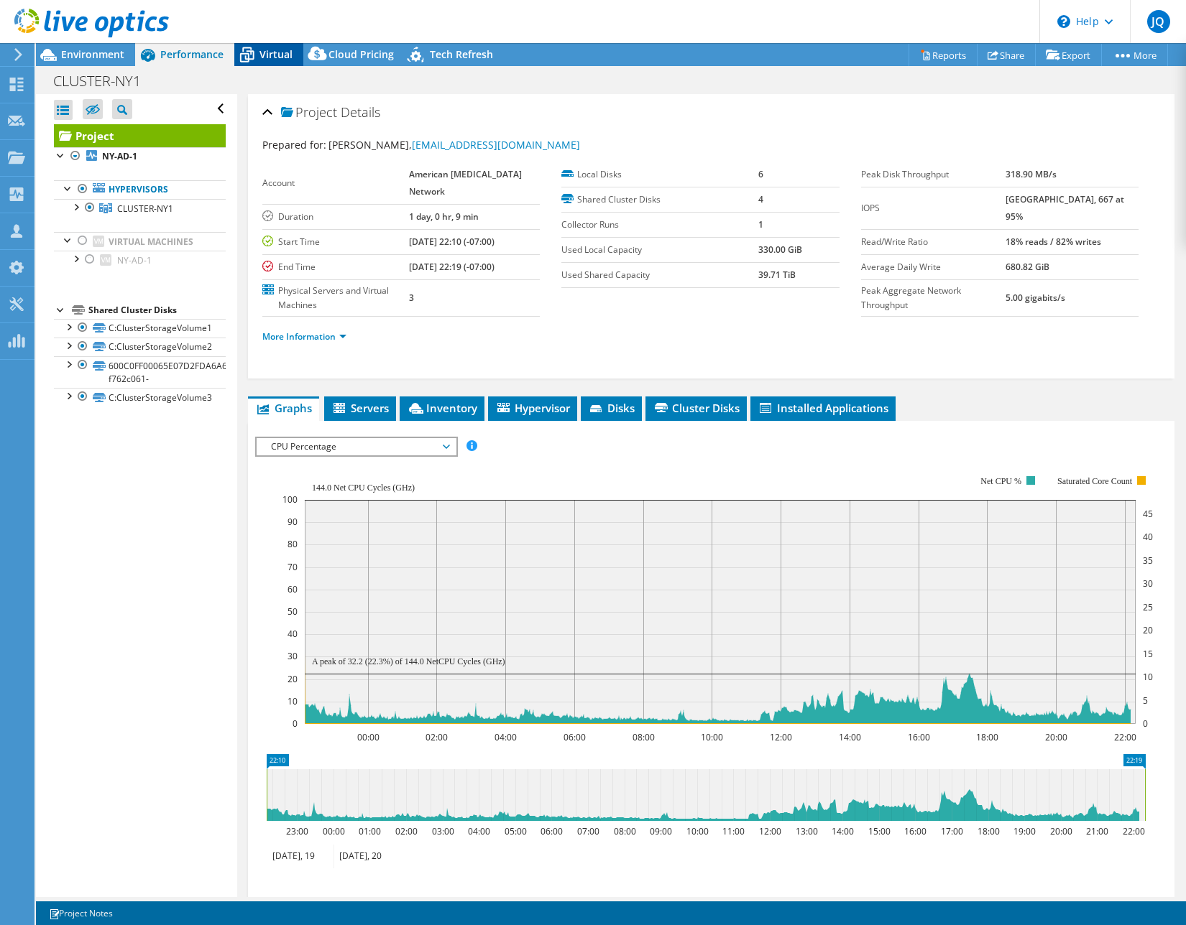
click at [257, 57] on icon at bounding box center [246, 54] width 25 height 25
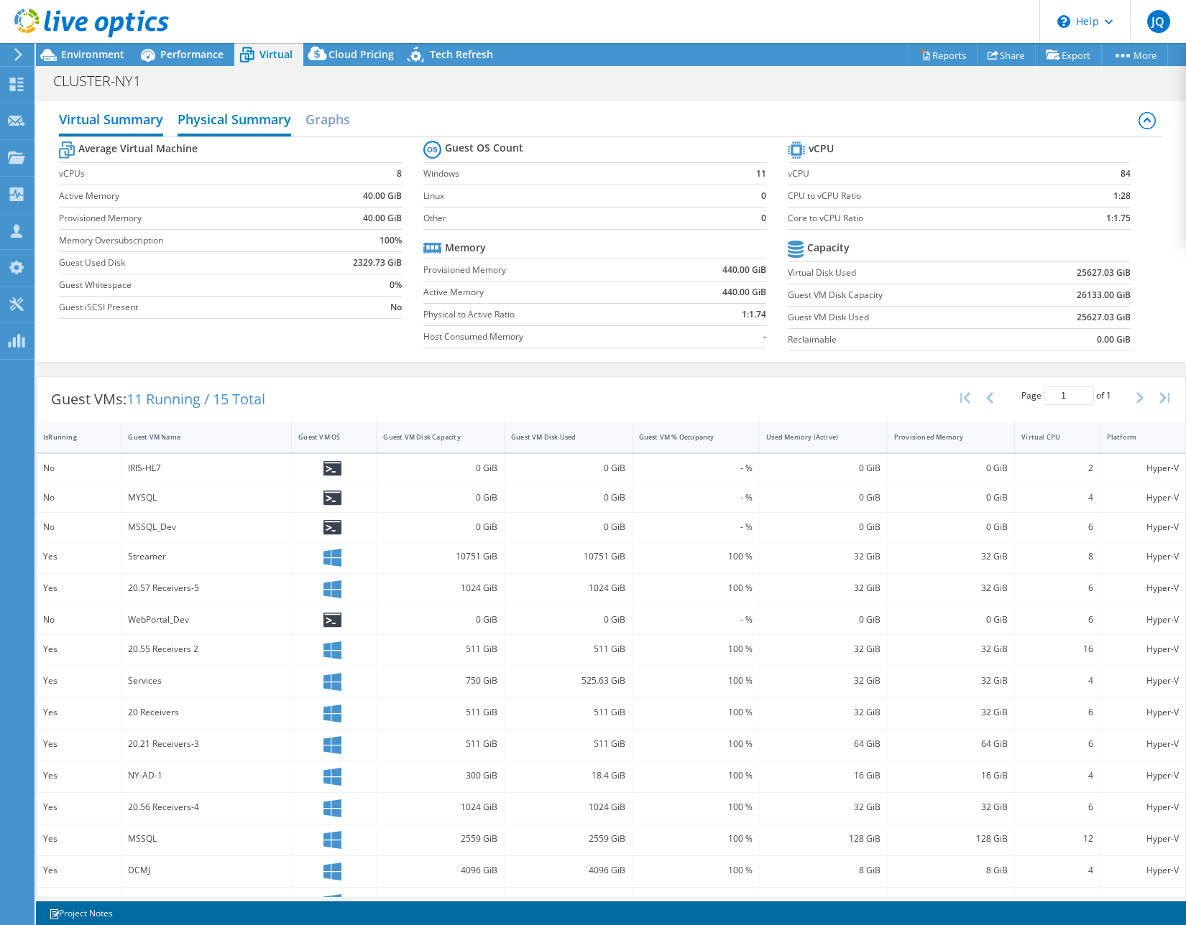
click at [255, 116] on h2 "Physical Summary" at bounding box center [234, 121] width 114 height 32
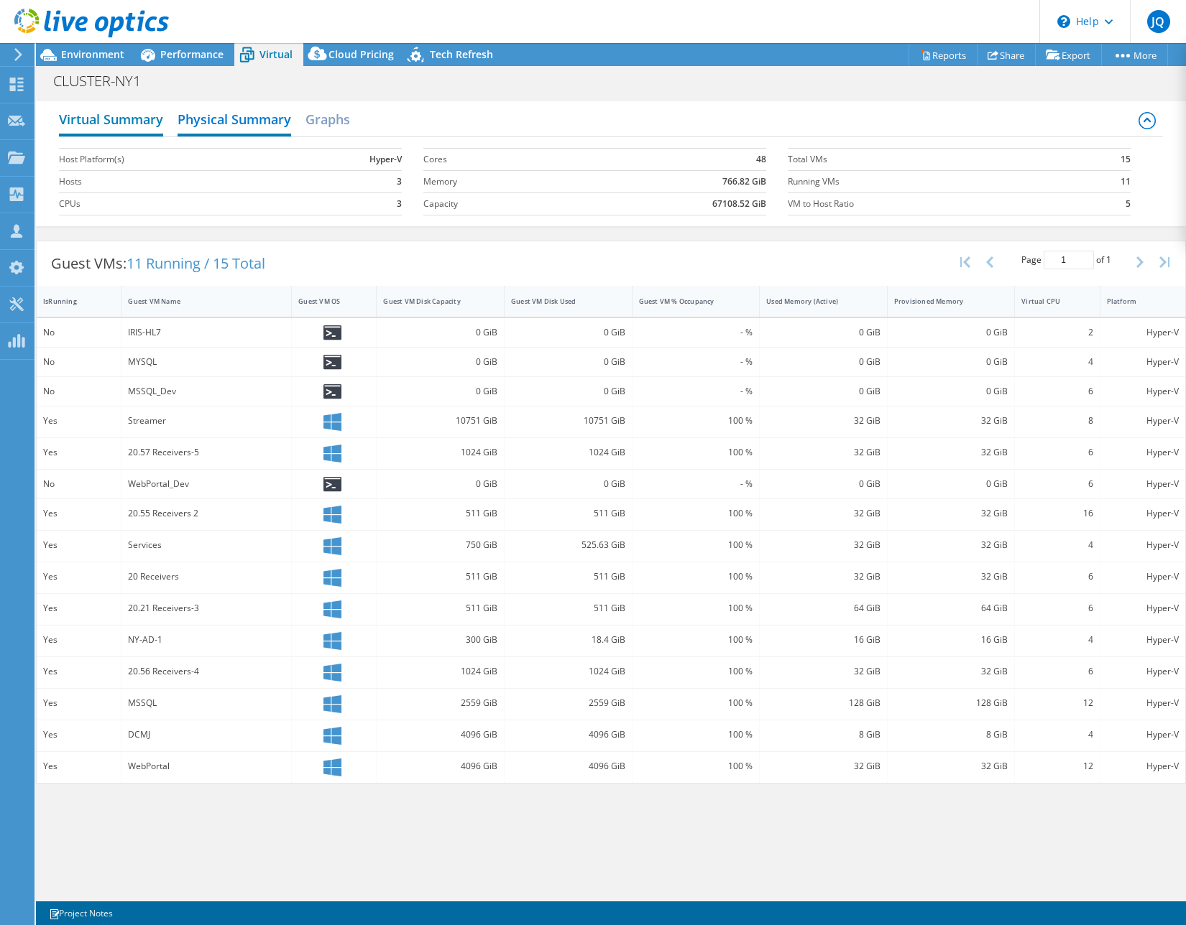
click at [111, 126] on h2 "Virtual Summary" at bounding box center [111, 121] width 104 height 32
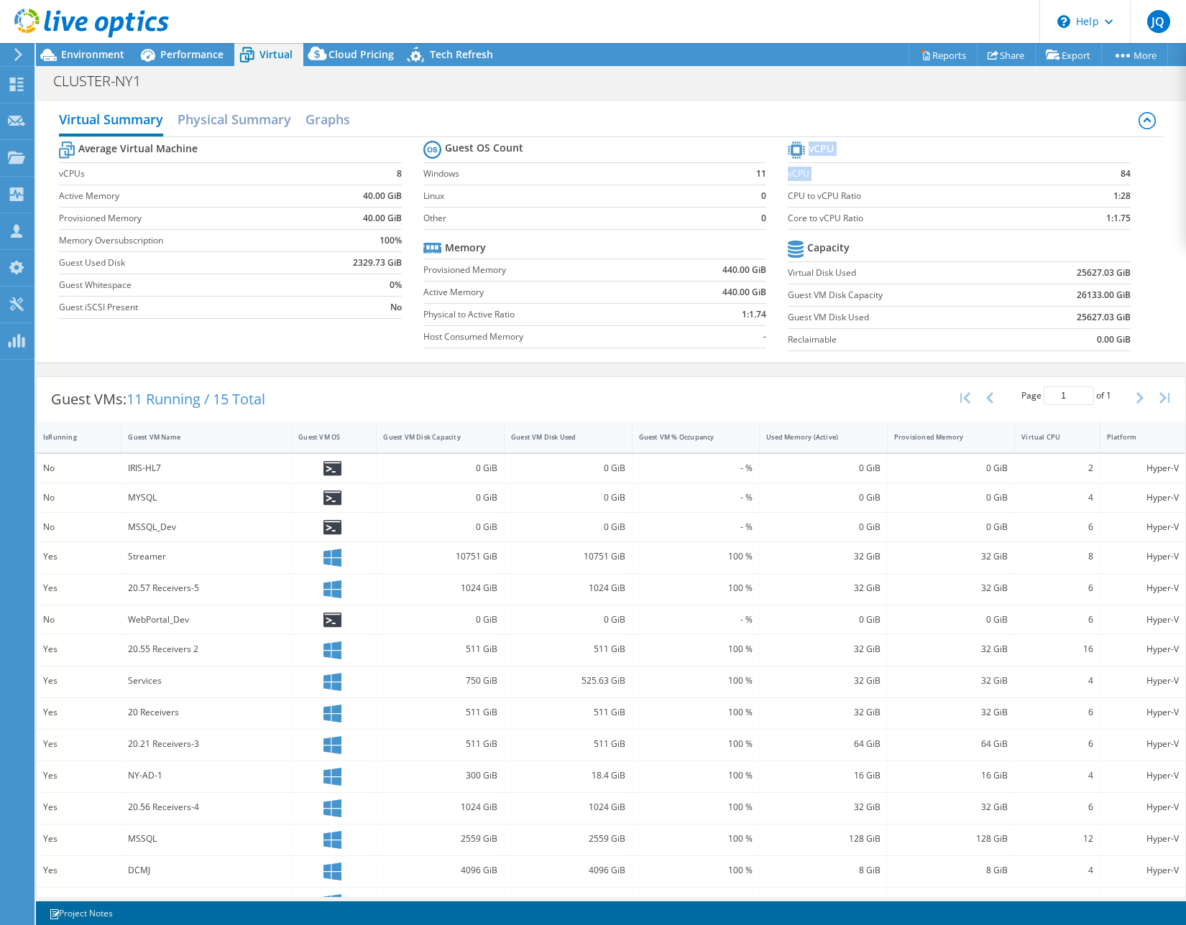
drag, startPoint x: 1094, startPoint y: 176, endPoint x: 1132, endPoint y: 175, distance: 38.8
click at [1132, 175] on section "vCPU vCPU 84 CPU to vCPU Ratio 1:28 Core to vCPU Ratio 1:1.75 Capacity Virtual …" at bounding box center [969, 248] width 364 height 221
click at [1136, 177] on section "vCPU vCPU 84 CPU to vCPU Ratio 1:28 Core to vCPU Ratio 1:1.75 Capacity Virtual …" at bounding box center [969, 248] width 364 height 221
click at [183, 59] on span "Performance" at bounding box center [191, 54] width 63 height 14
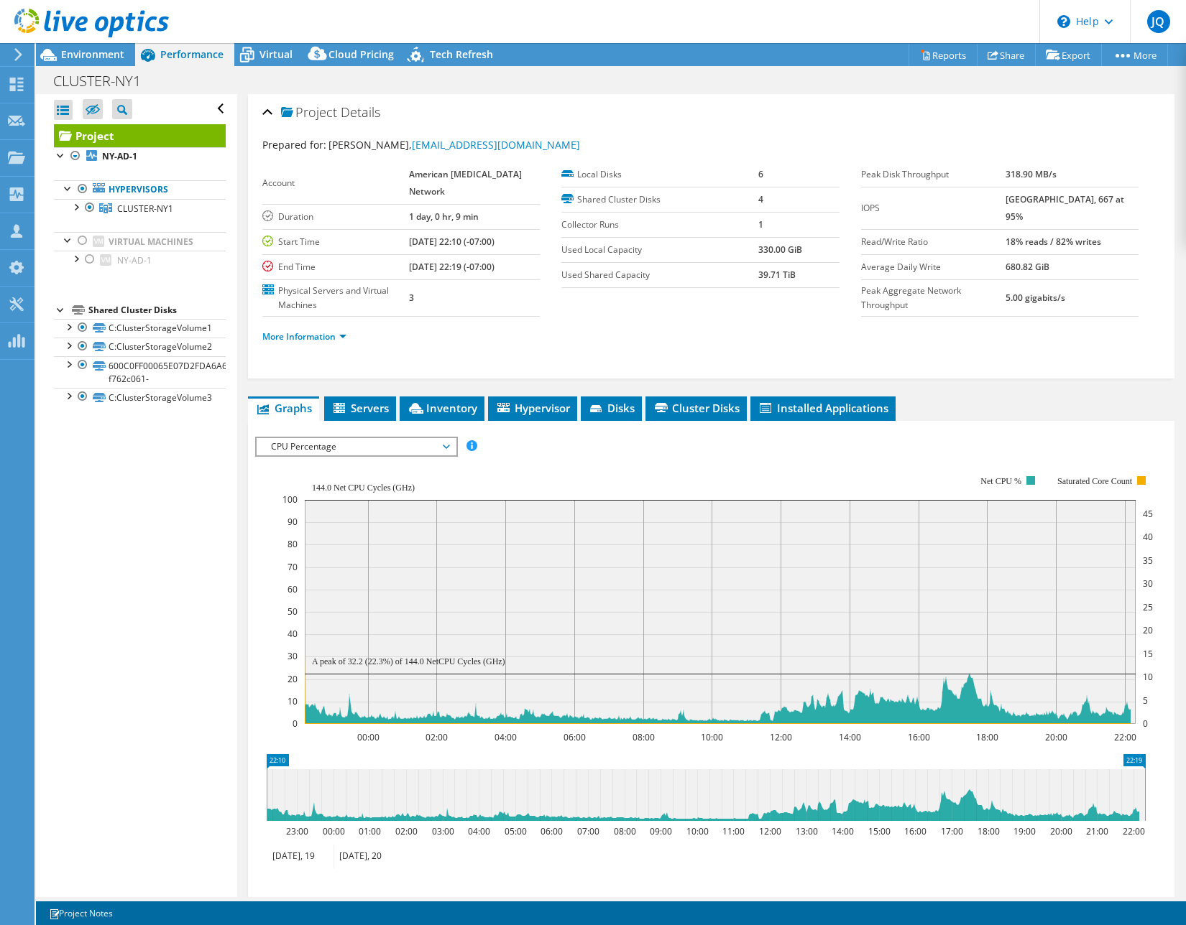
click at [392, 453] on span "CPU Percentage" at bounding box center [356, 446] width 185 height 17
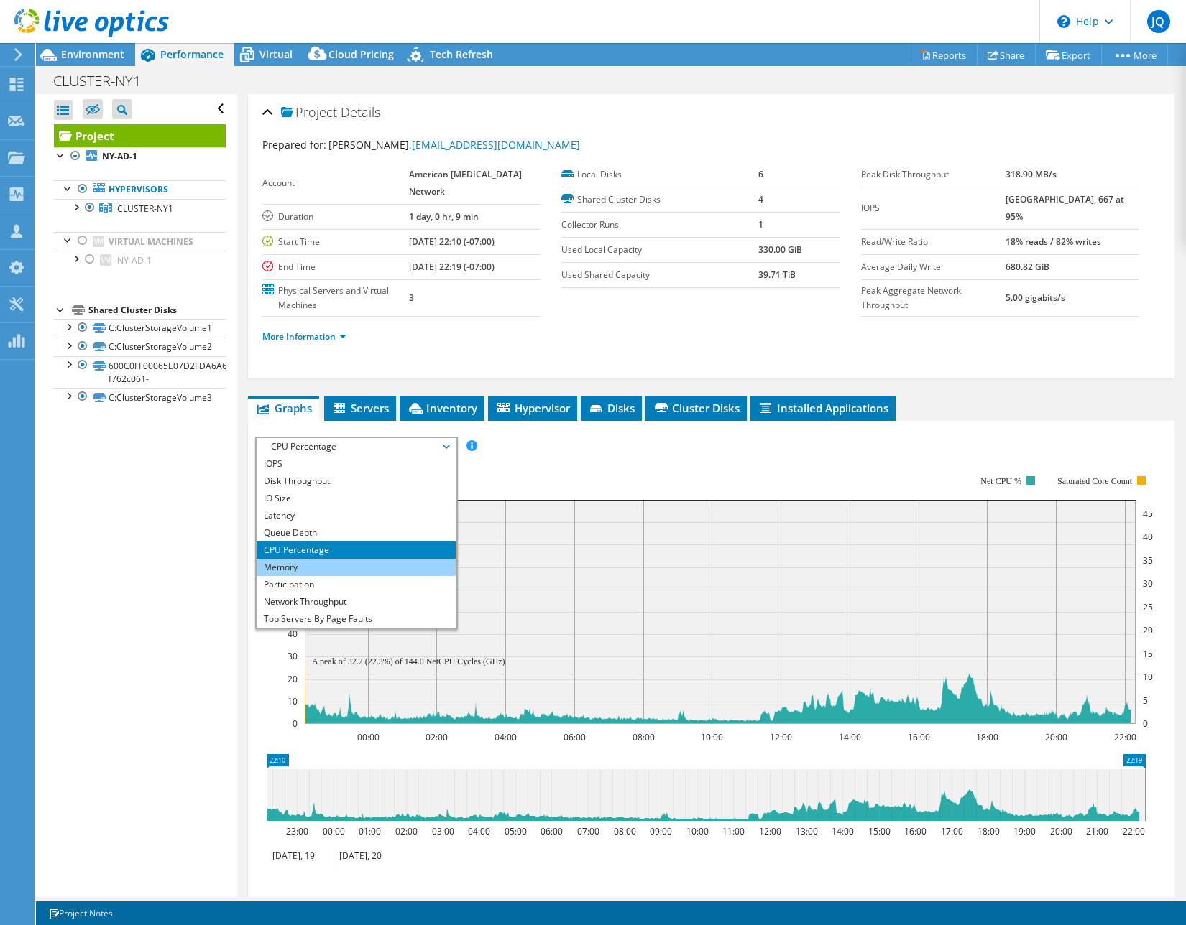
click at [349, 569] on li "Memory" at bounding box center [356, 567] width 199 height 17
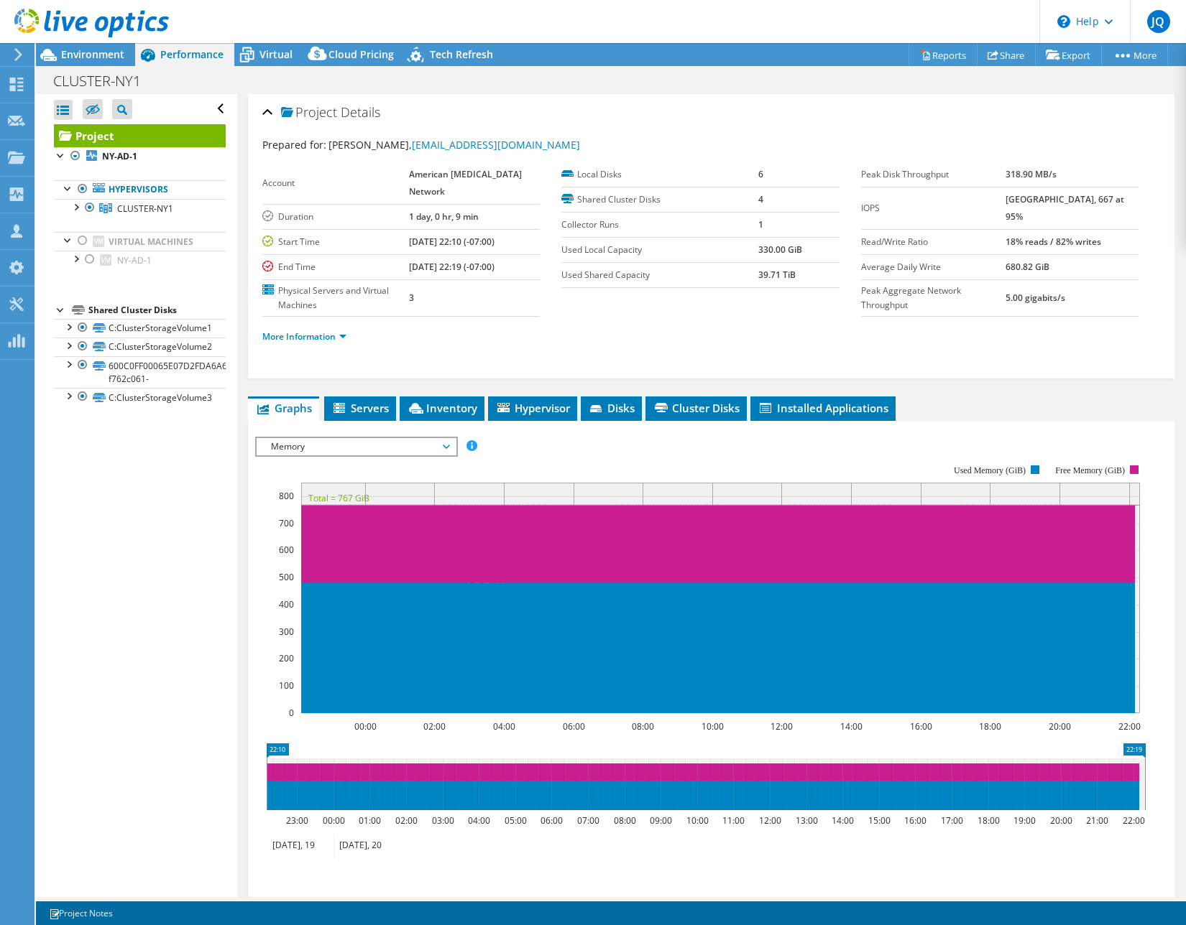
click at [599, 462] on rect at bounding box center [700, 588] width 890 height 287
click at [114, 55] on span "Environment" at bounding box center [92, 54] width 63 height 14
